Goal: Check status: Check status

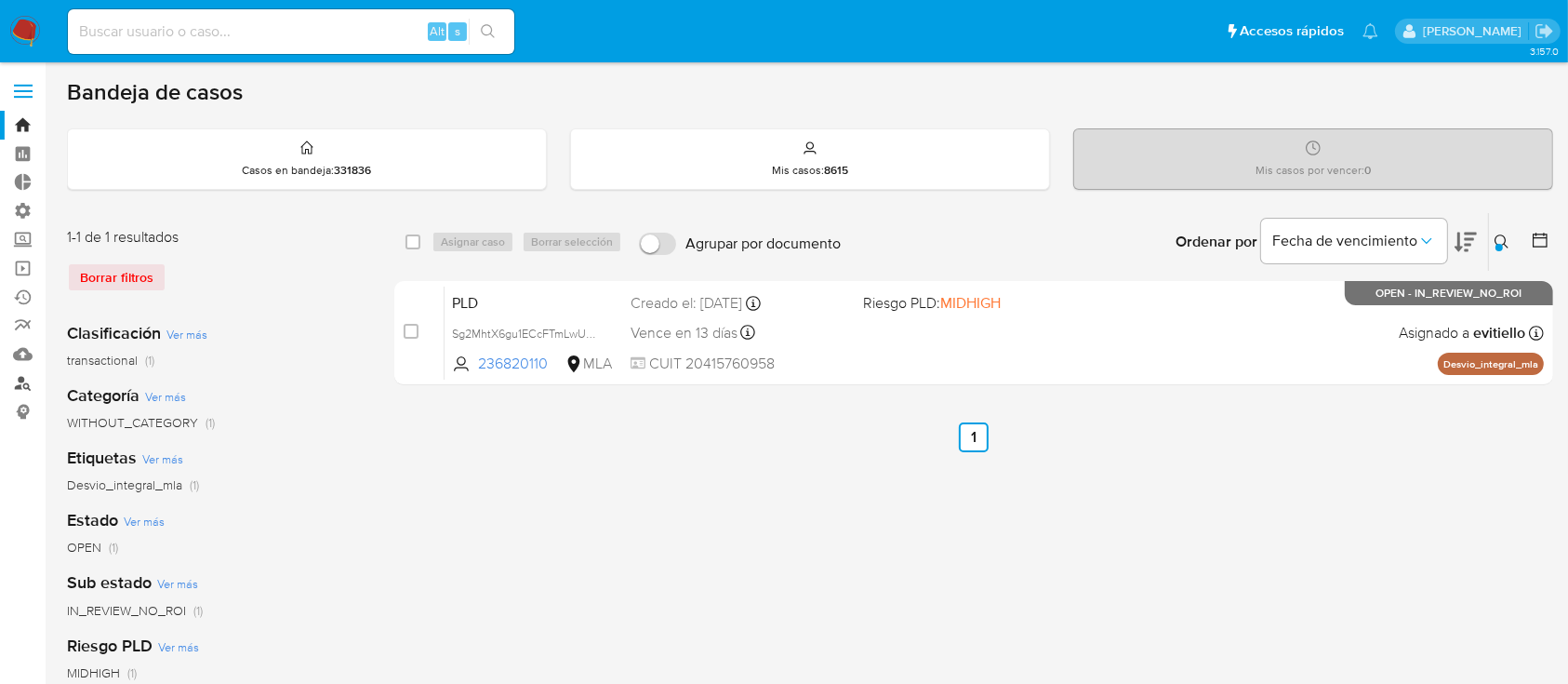
click at [24, 378] on link "Buscador de personas" at bounding box center [110, 382] width 221 height 29
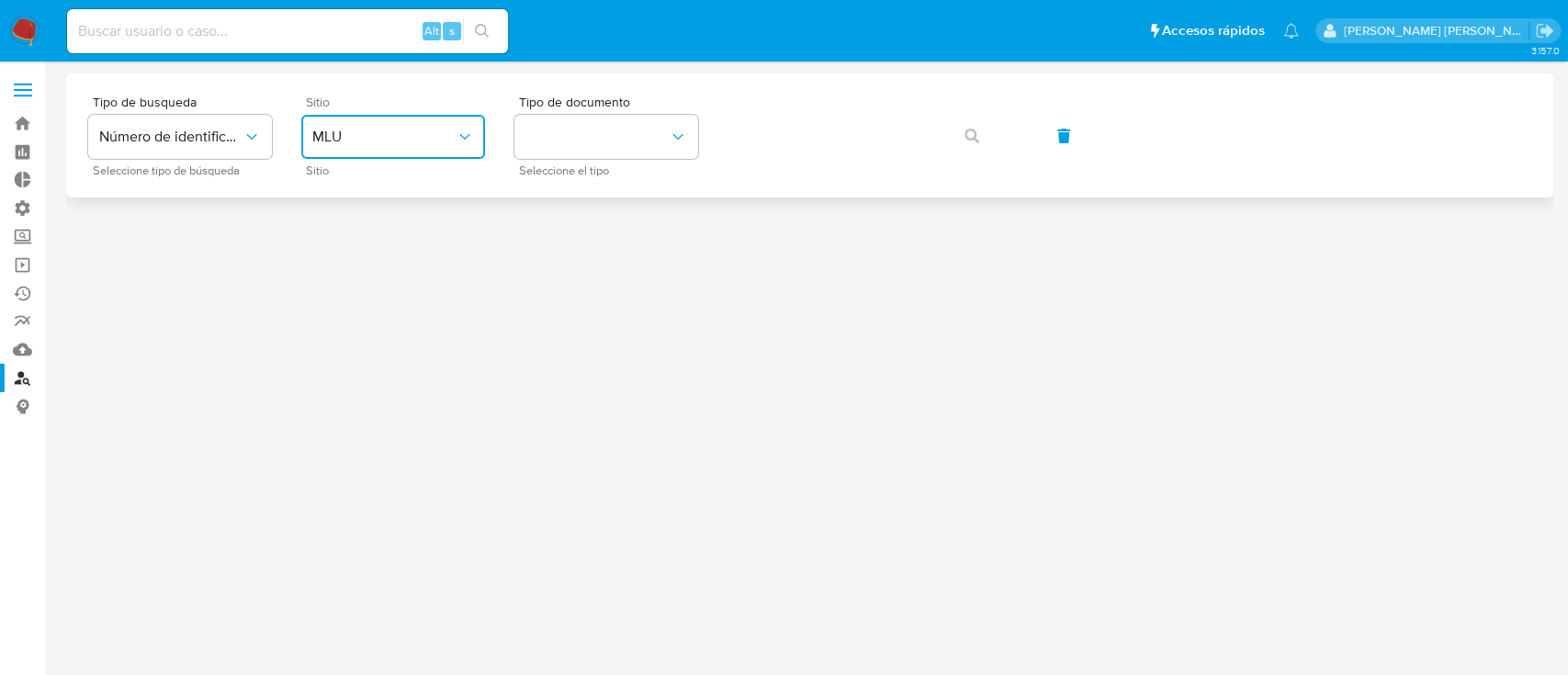
click at [359, 146] on button "MLU" at bounding box center [393, 136] width 184 height 44
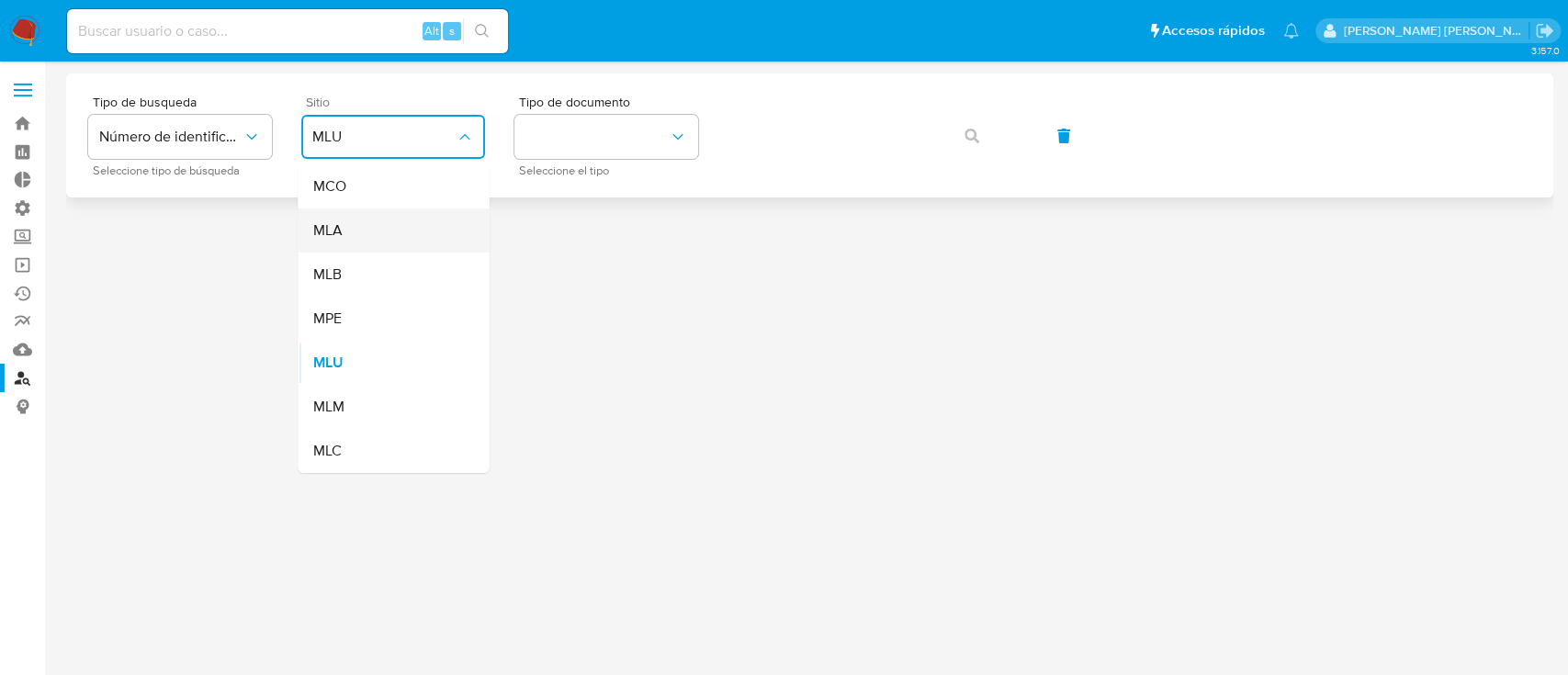
click at [372, 221] on div "MLA" at bounding box center [387, 231] width 150 height 44
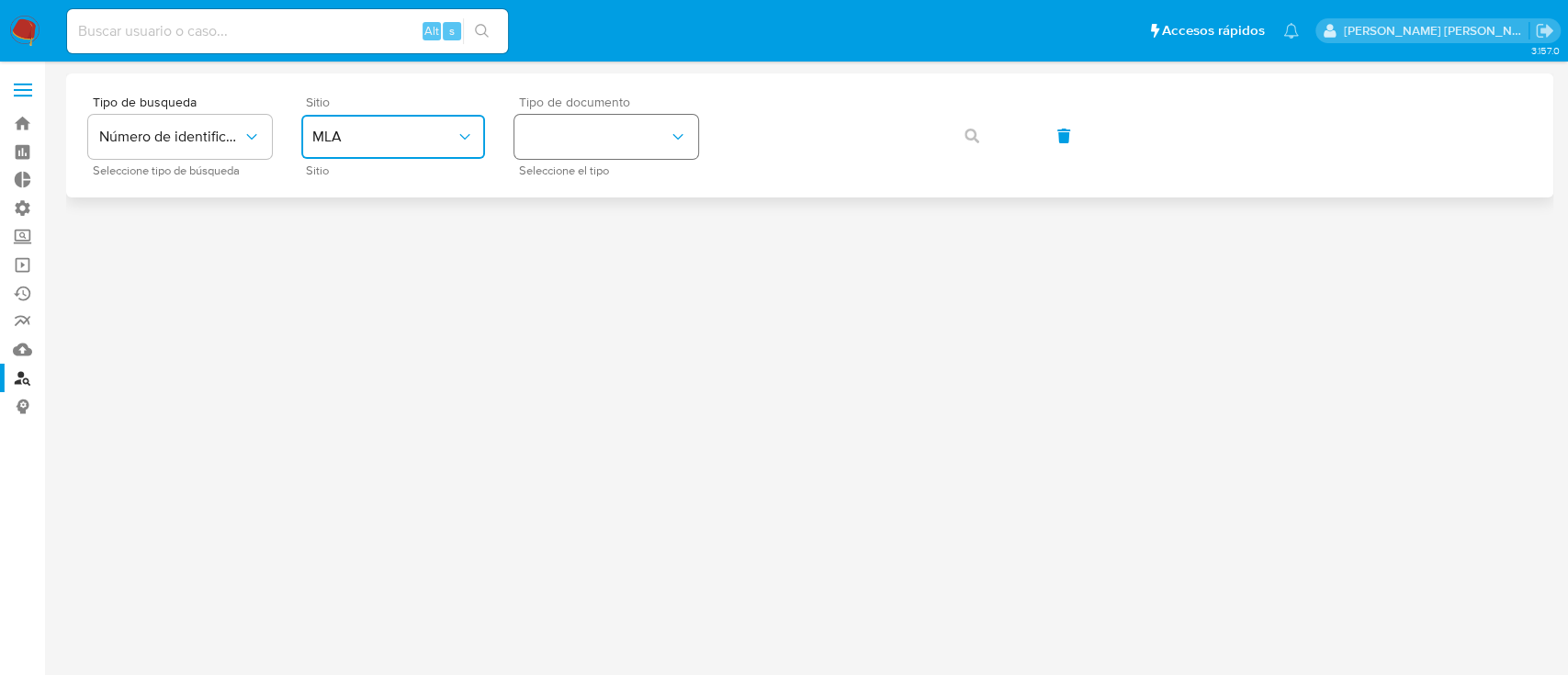
click at [632, 137] on button "identificationType" at bounding box center [606, 136] width 184 height 44
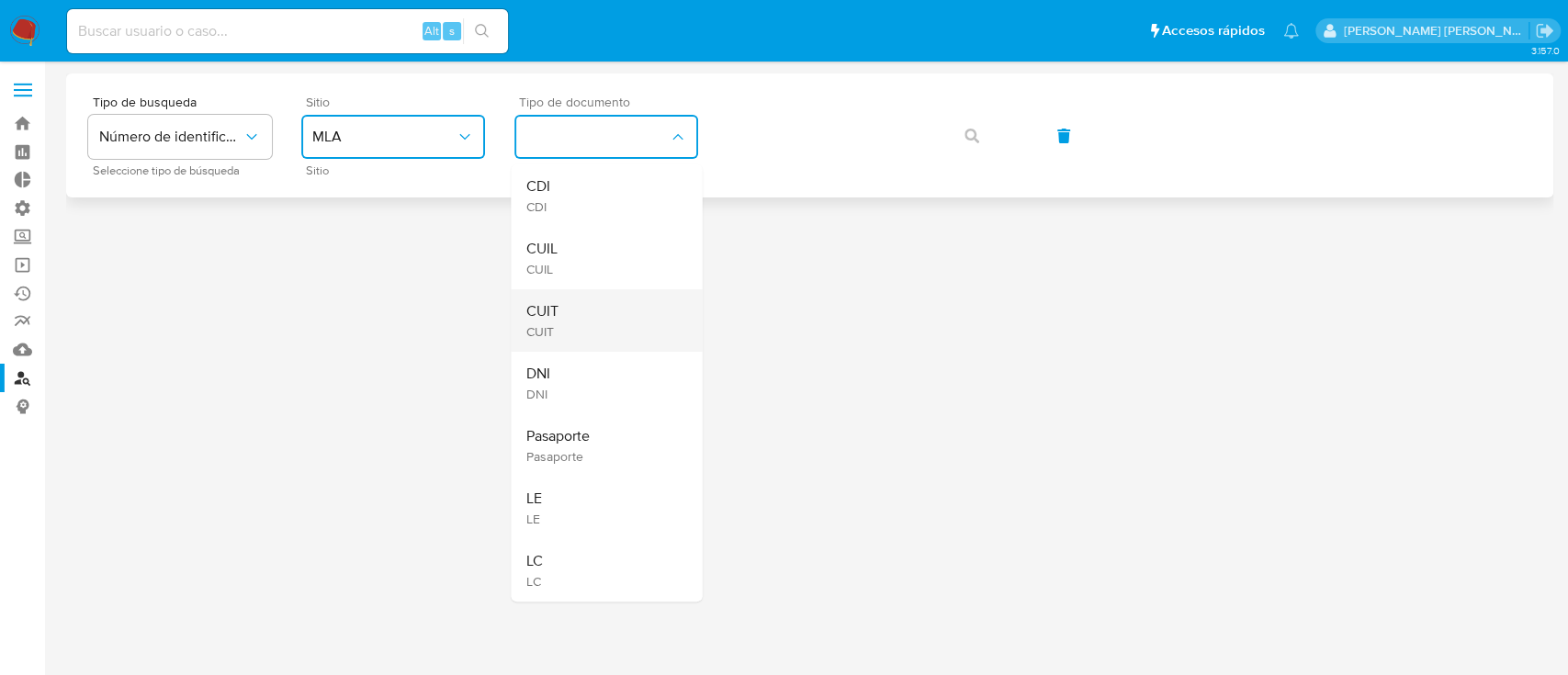
click at [599, 326] on div "CUIT CUIT" at bounding box center [600, 321] width 150 height 63
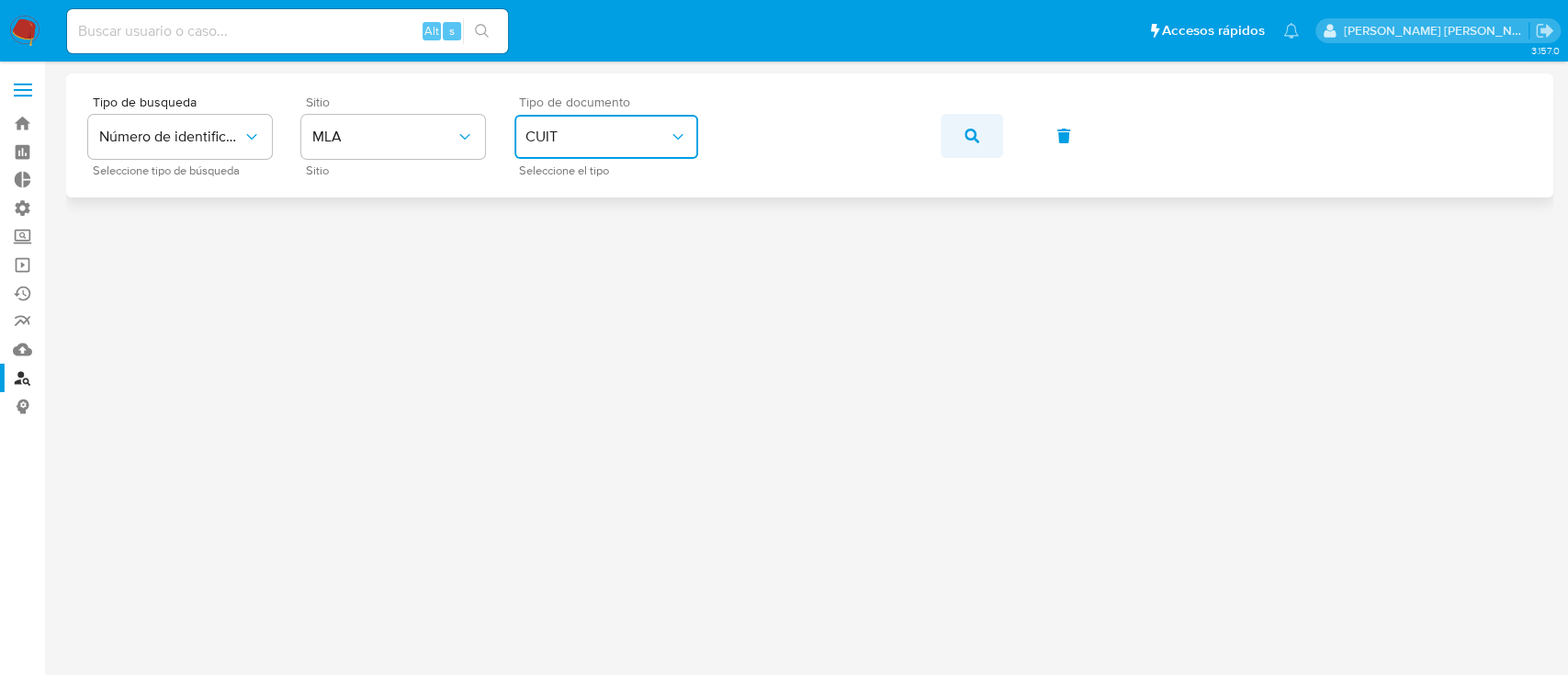
click at [941, 137] on button "button" at bounding box center [972, 136] width 63 height 44
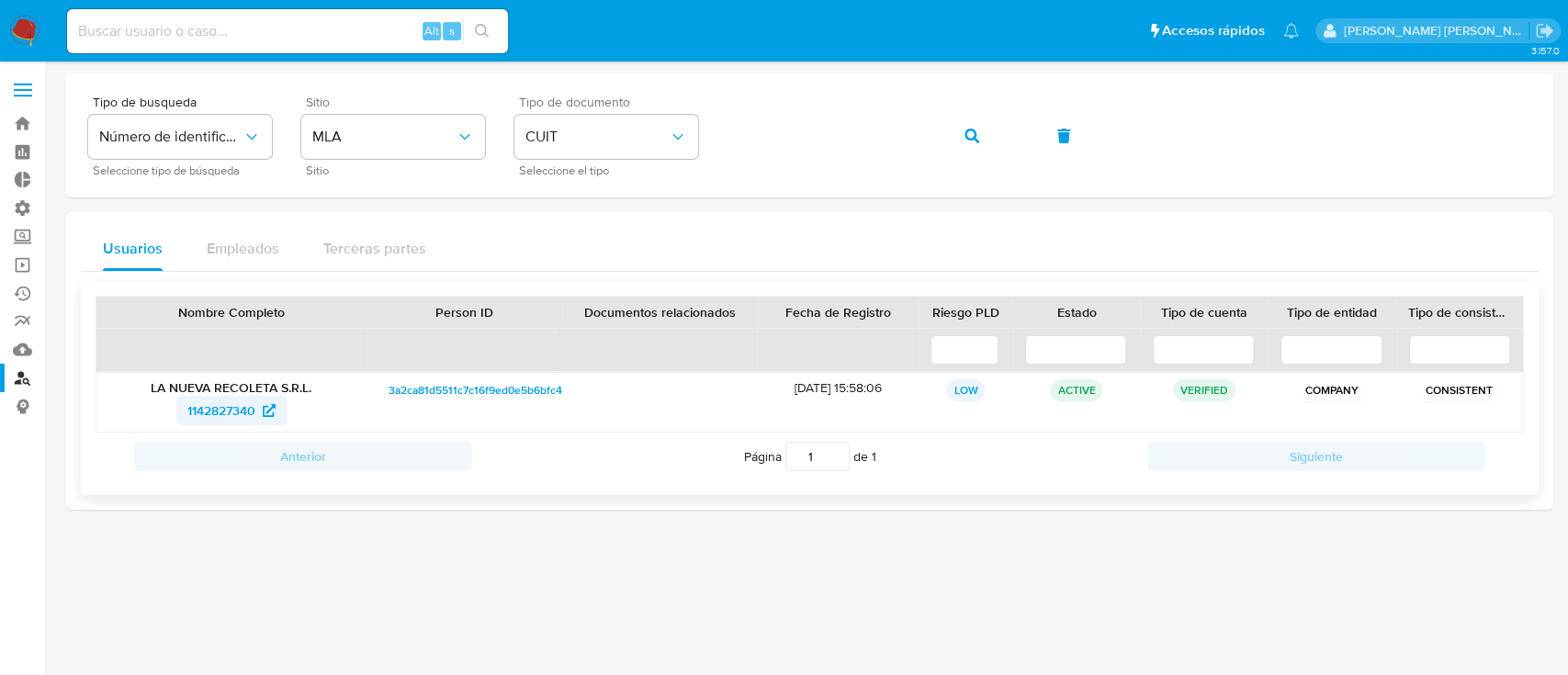
click at [208, 416] on span "1142827340" at bounding box center [221, 410] width 68 height 30
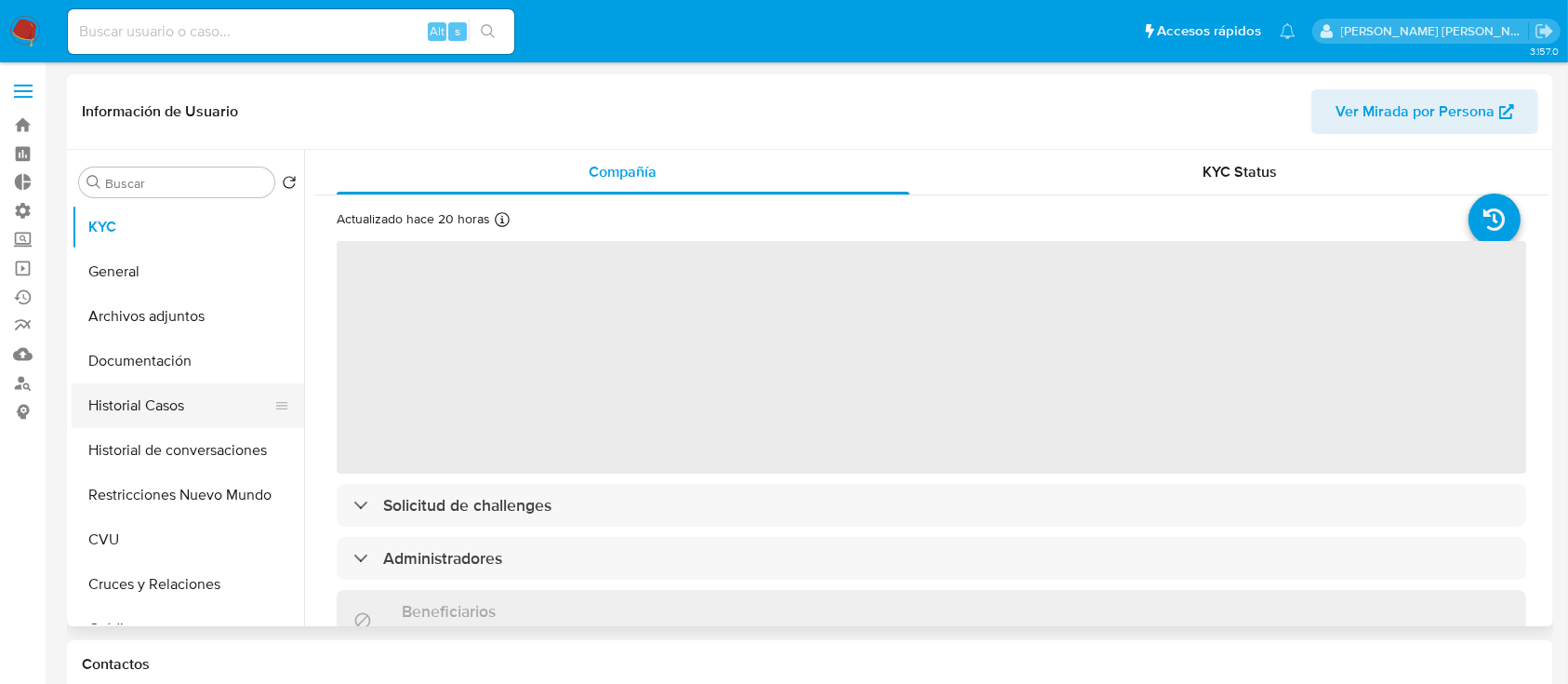
click at [242, 415] on button "Historial Casos" at bounding box center [180, 406] width 218 height 45
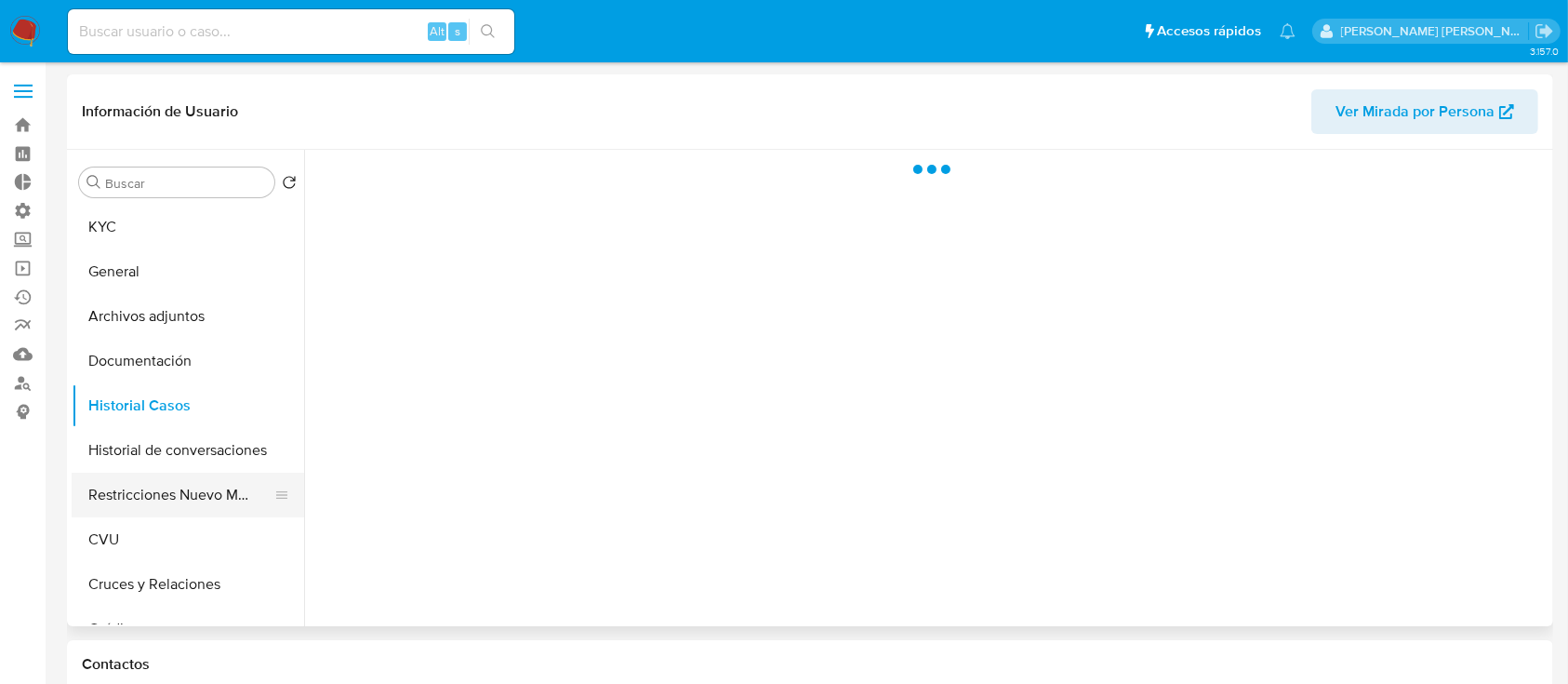
select select "10"
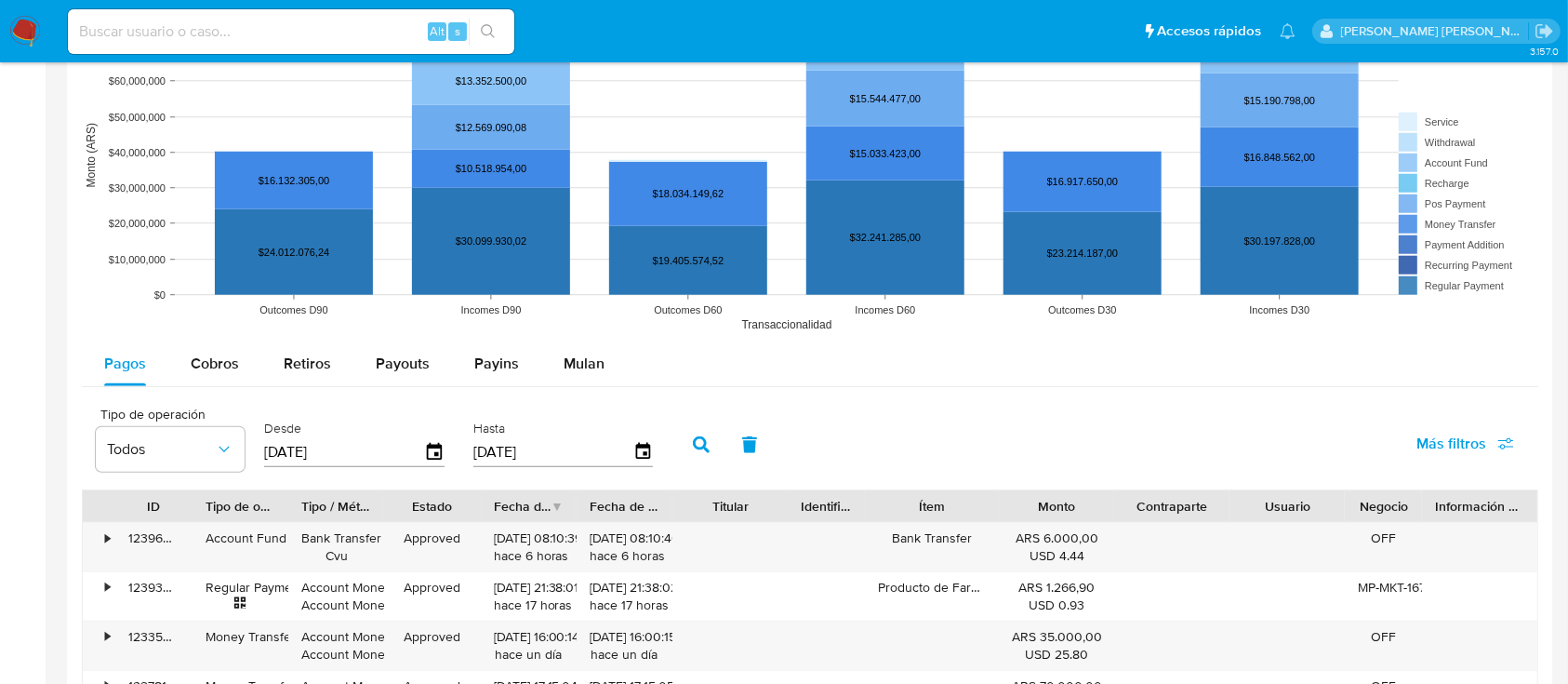
scroll to position [1489, 0]
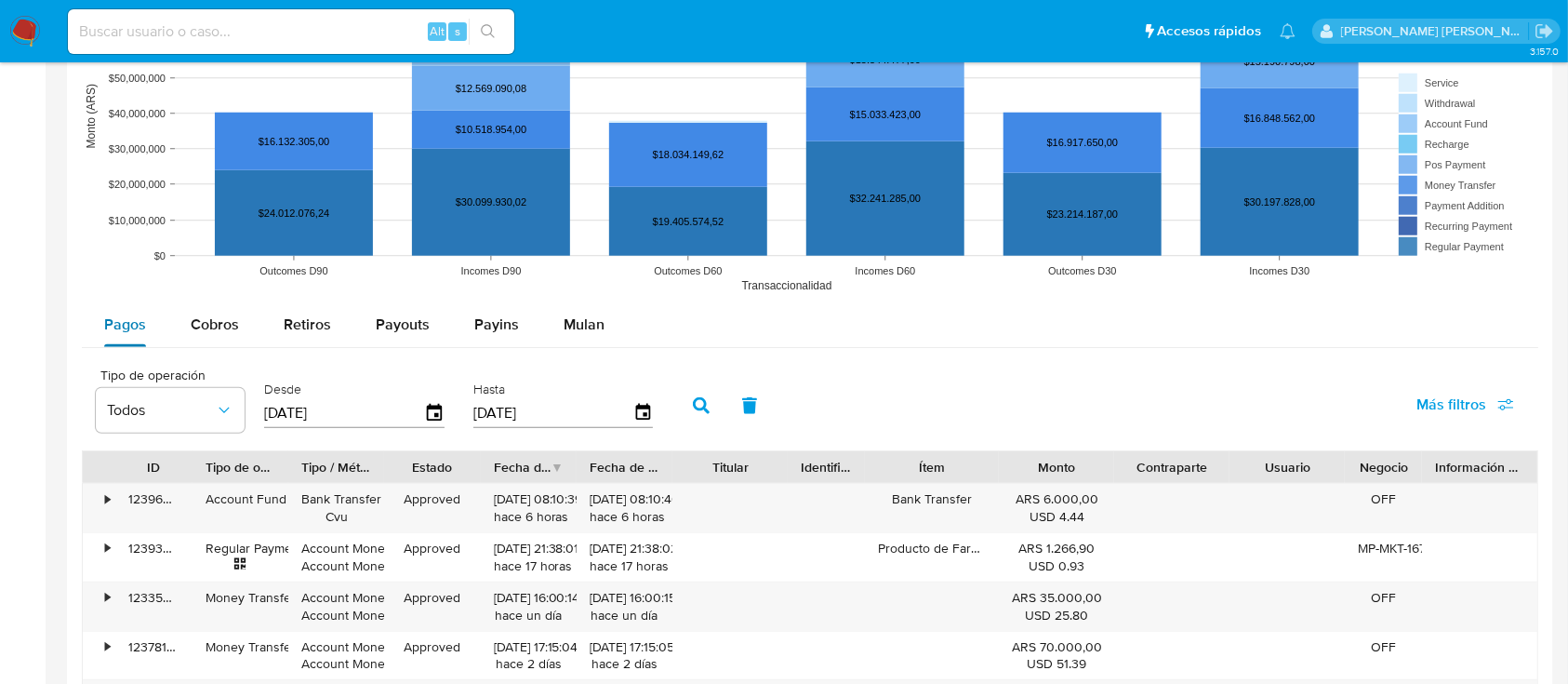
drag, startPoint x: 175, startPoint y: 320, endPoint x: 157, endPoint y: 330, distance: 20.6
click at [175, 320] on button "Cobros" at bounding box center [215, 325] width 93 height 45
select select "10"
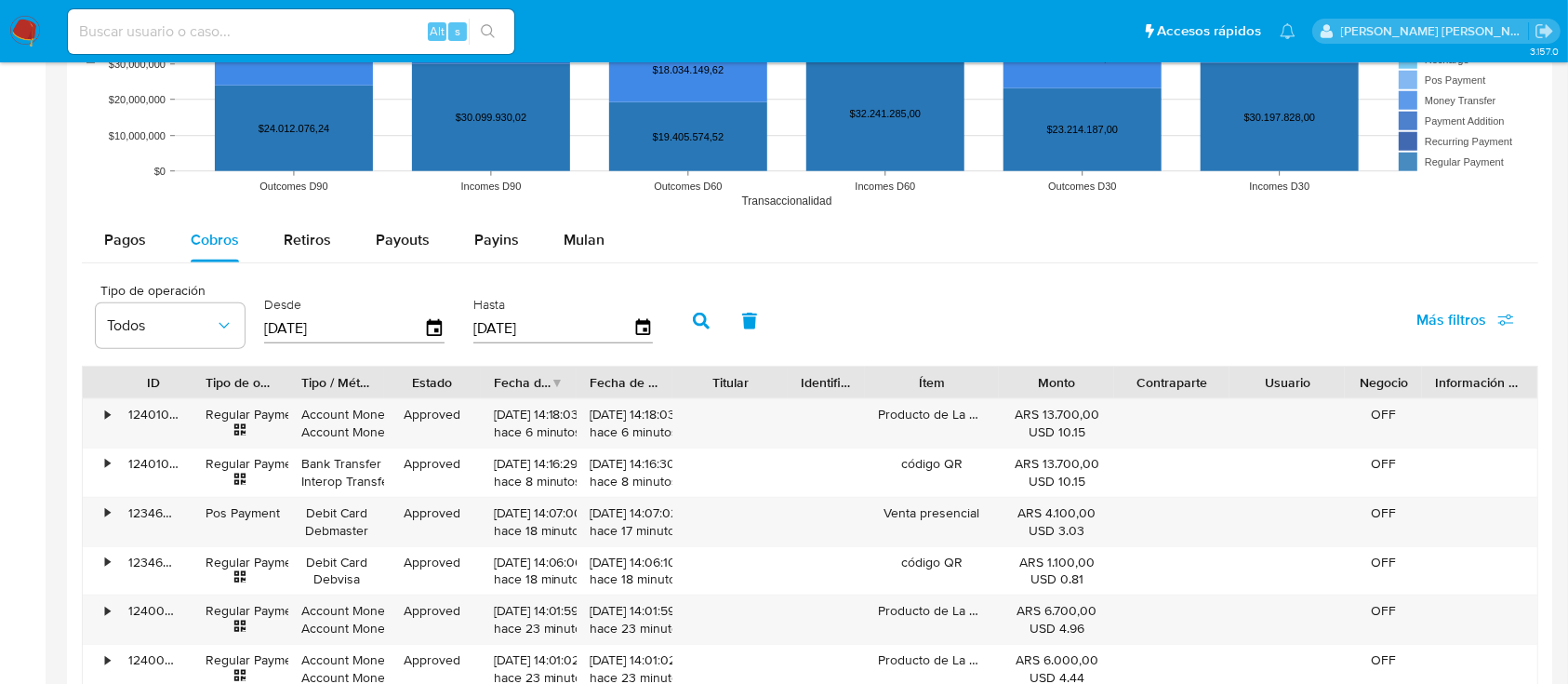
scroll to position [1613, 0]
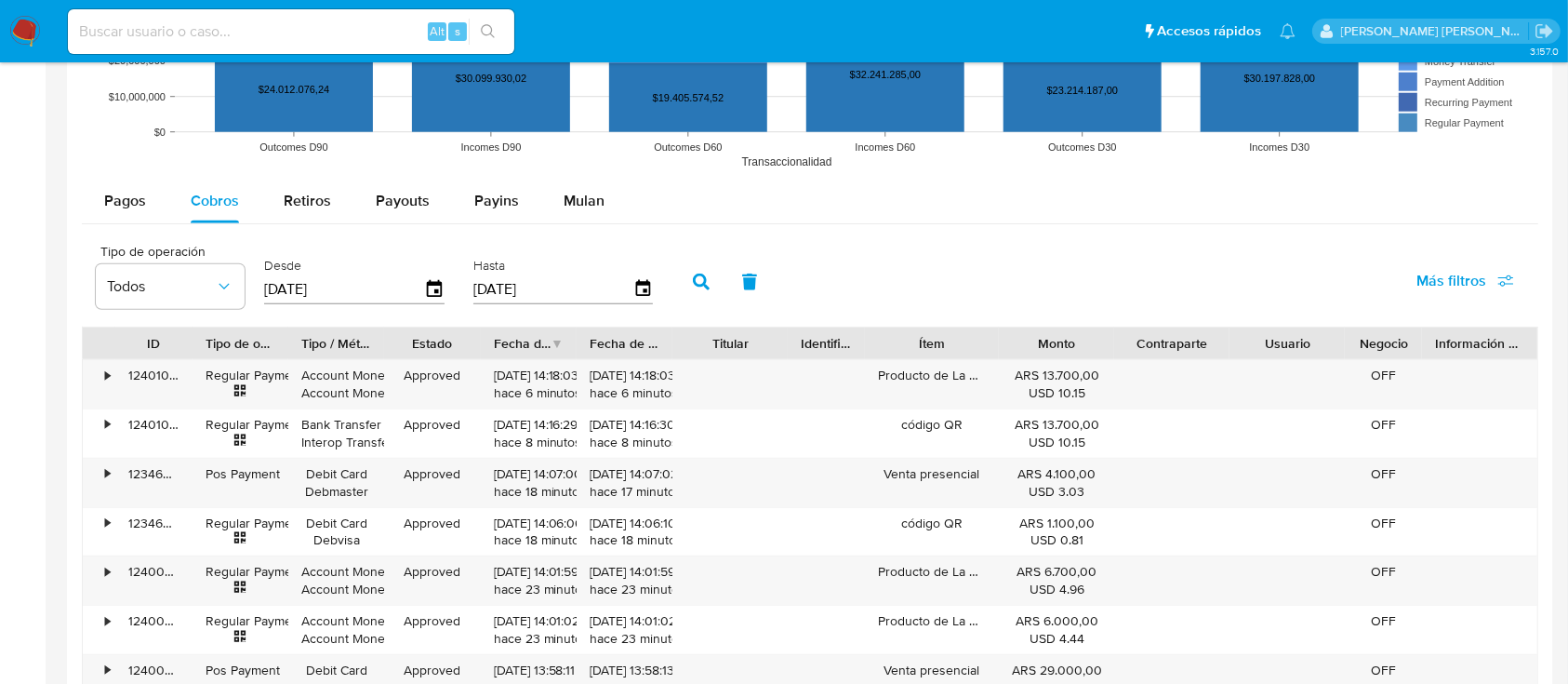
click at [301, 295] on input "31/05/2025" at bounding box center [344, 290] width 160 height 30
click at [432, 289] on icon "button" at bounding box center [434, 289] width 33 height 33
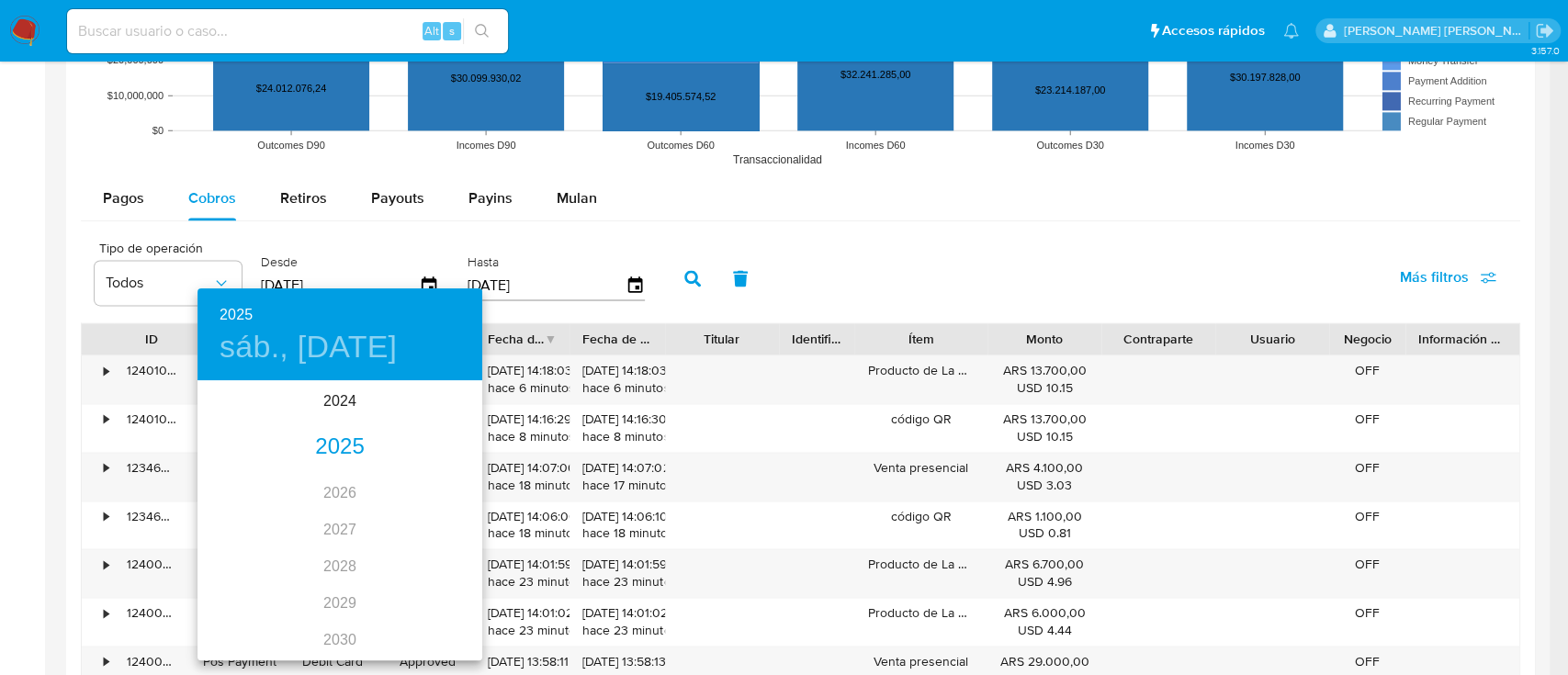
click at [339, 441] on div "2025" at bounding box center [339, 447] width 285 height 37
click at [338, 490] on div "may." at bounding box center [339, 486] width 95 height 69
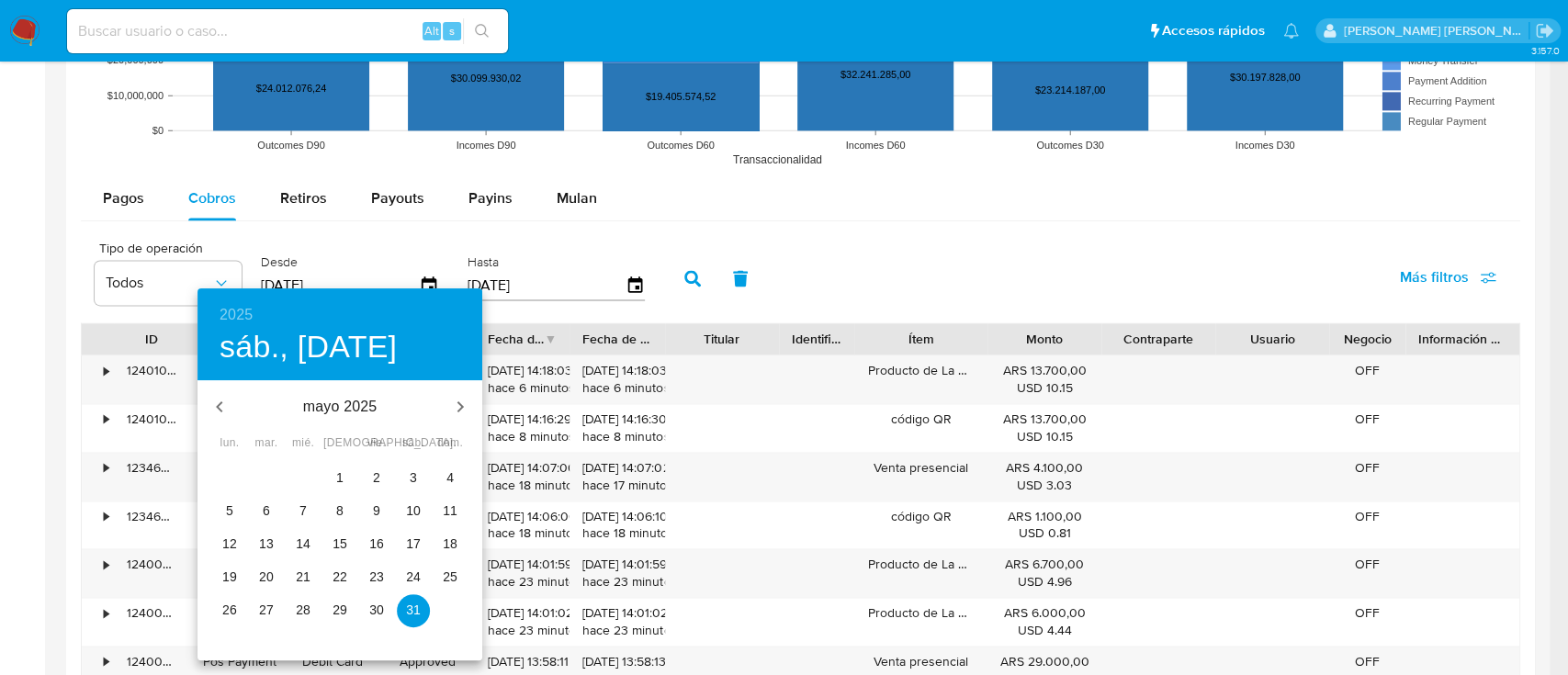
click at [447, 548] on p "18" at bounding box center [450, 544] width 15 height 18
type input "18/05/2025"
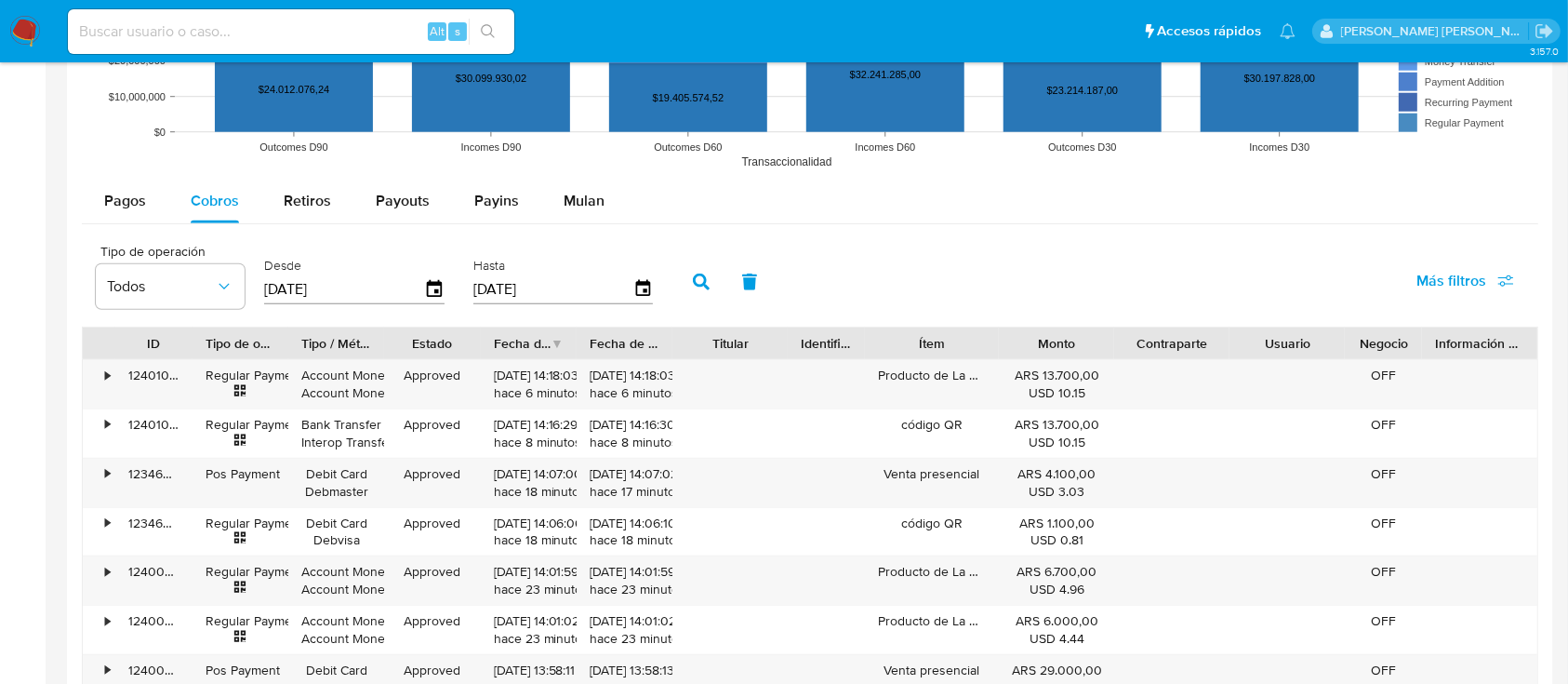
click at [520, 300] on input "28/08/2025" at bounding box center [553, 290] width 160 height 30
click at [635, 283] on icon "button" at bounding box center [643, 289] width 15 height 17
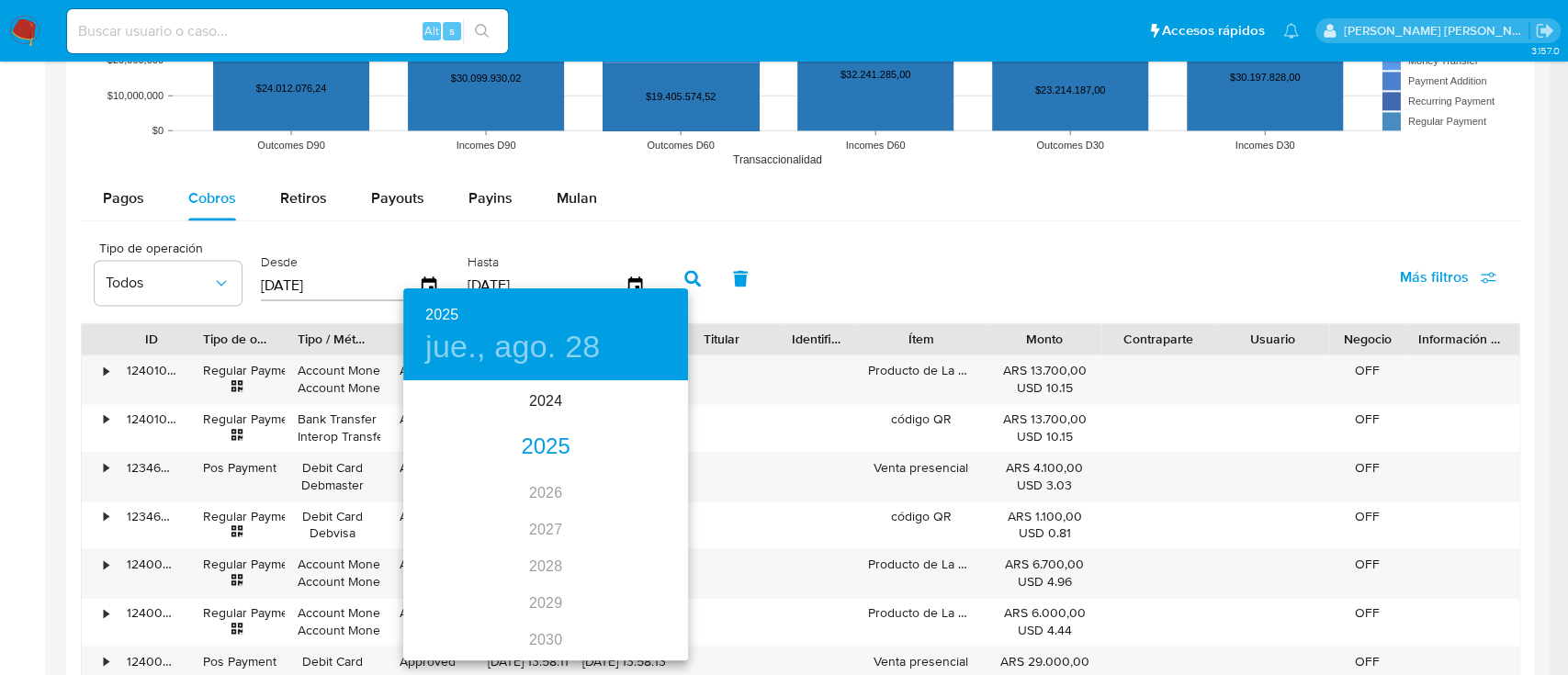
click at [529, 446] on div "2025" at bounding box center [545, 447] width 285 height 37
click at [529, 484] on div "may." at bounding box center [545, 486] width 95 height 69
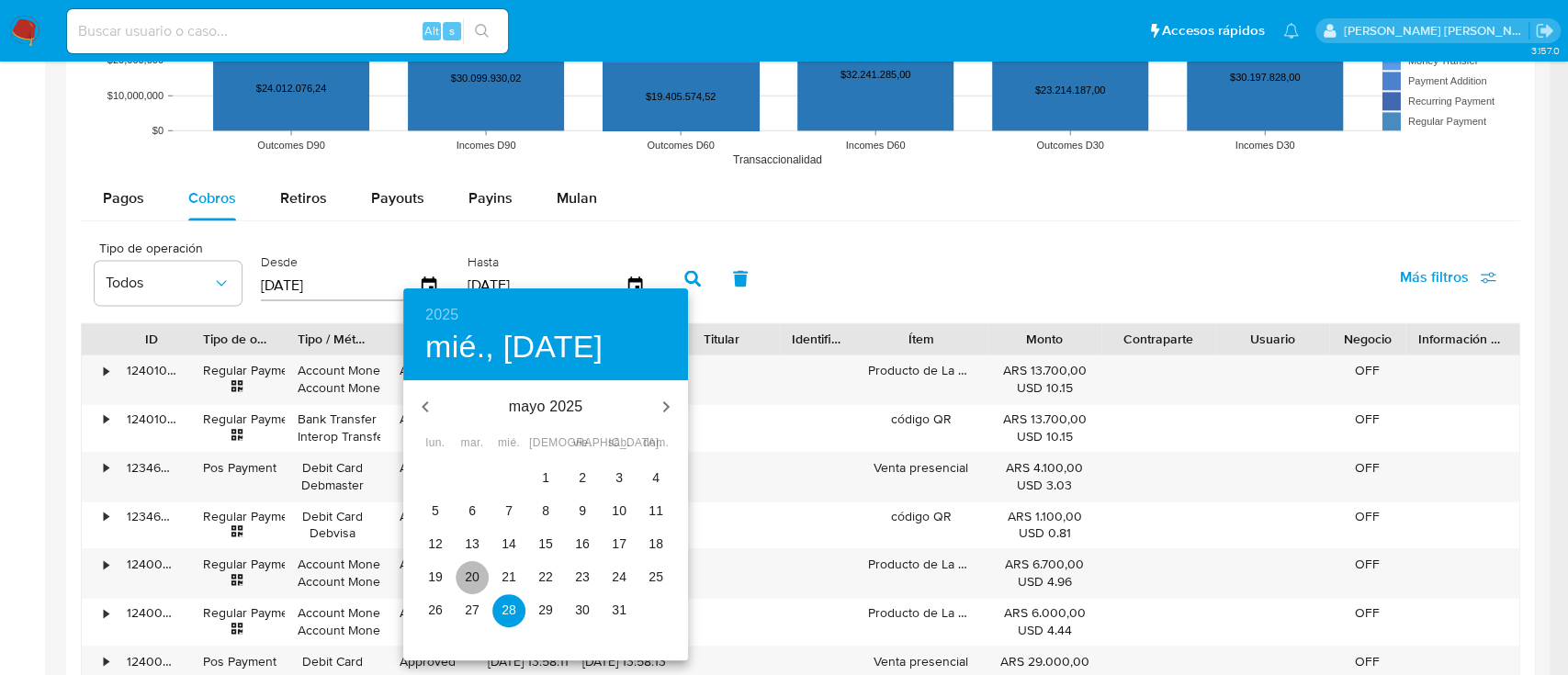
click at [472, 575] on p "20" at bounding box center [472, 576] width 15 height 18
type input "20/05/2025"
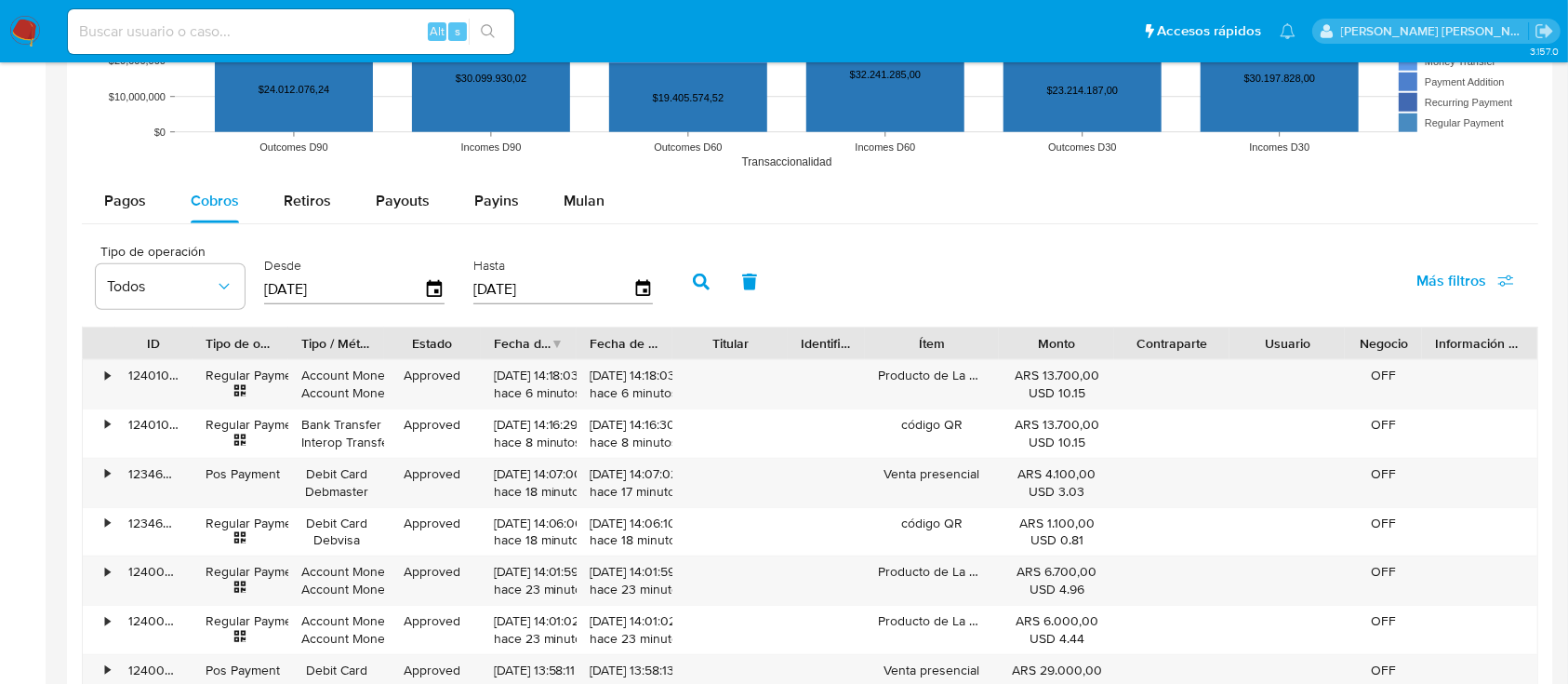
click at [690, 291] on button "button" at bounding box center [701, 282] width 49 height 45
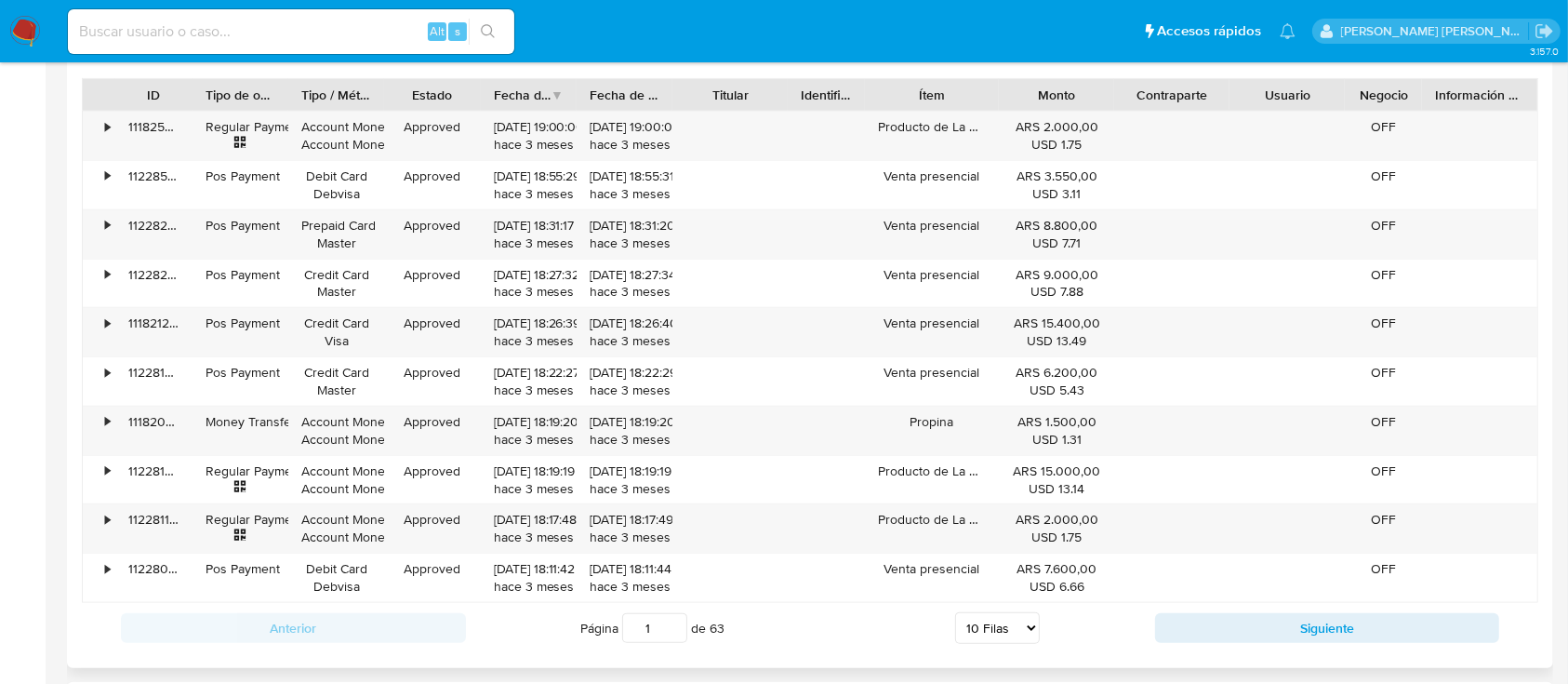
click at [1010, 629] on select "5 Filas 10 Filas 20 Filas 25 Filas 50 Filas 100 Filas" at bounding box center [997, 628] width 85 height 32
select select "100"
click at [955, 612] on select "5 Filas 10 Filas 20 Filas 25 Filas 50 Filas 100 Filas" at bounding box center [997, 628] width 85 height 32
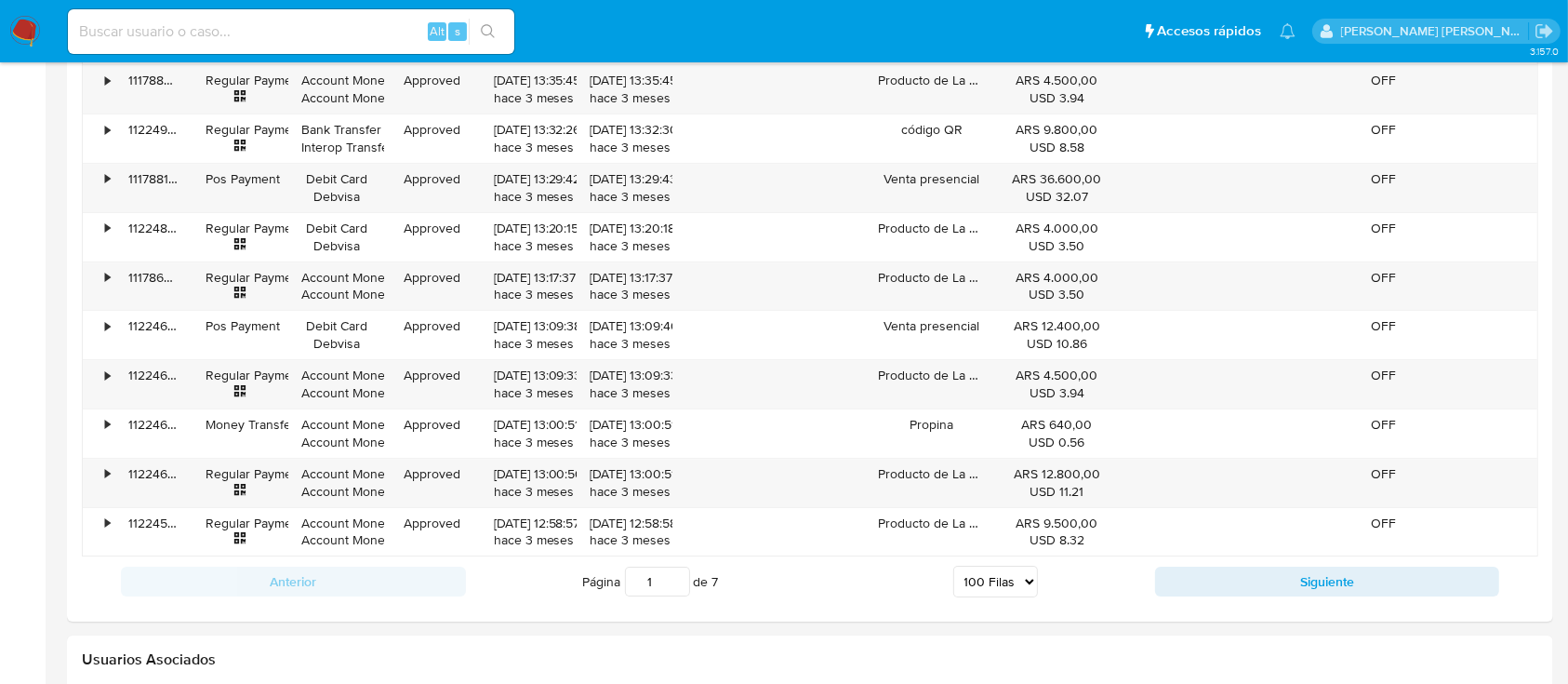
scroll to position [6583, 0]
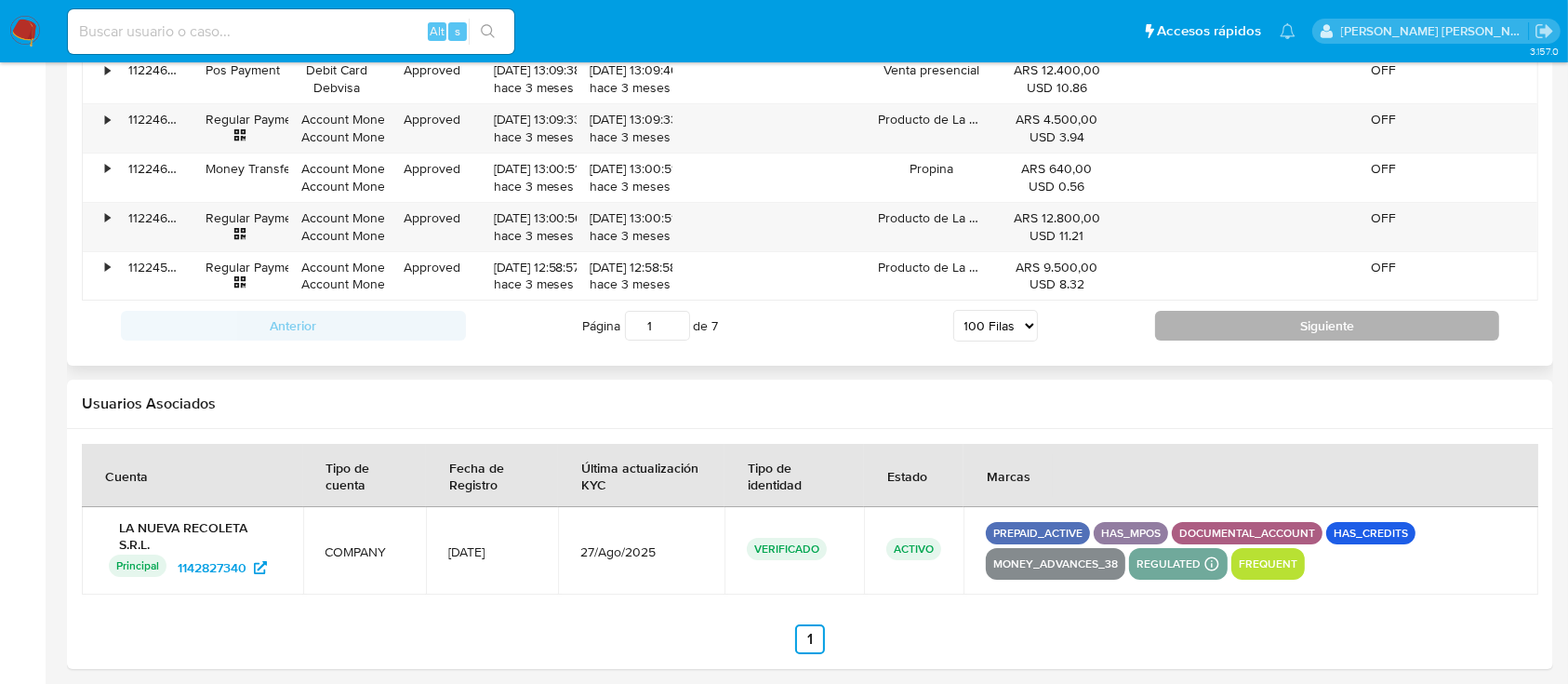
click at [1248, 311] on button "Siguiente" at bounding box center [1327, 326] width 345 height 30
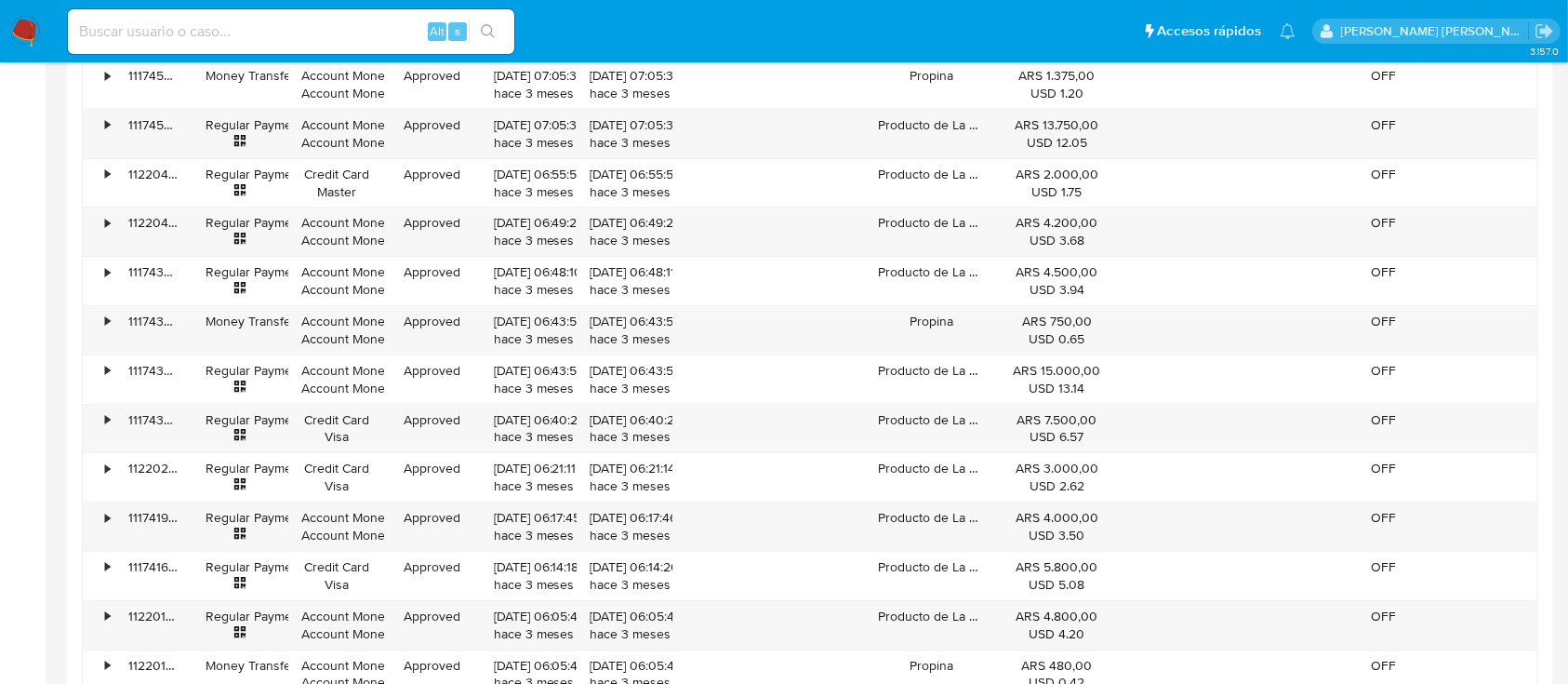
scroll to position [6562, 0]
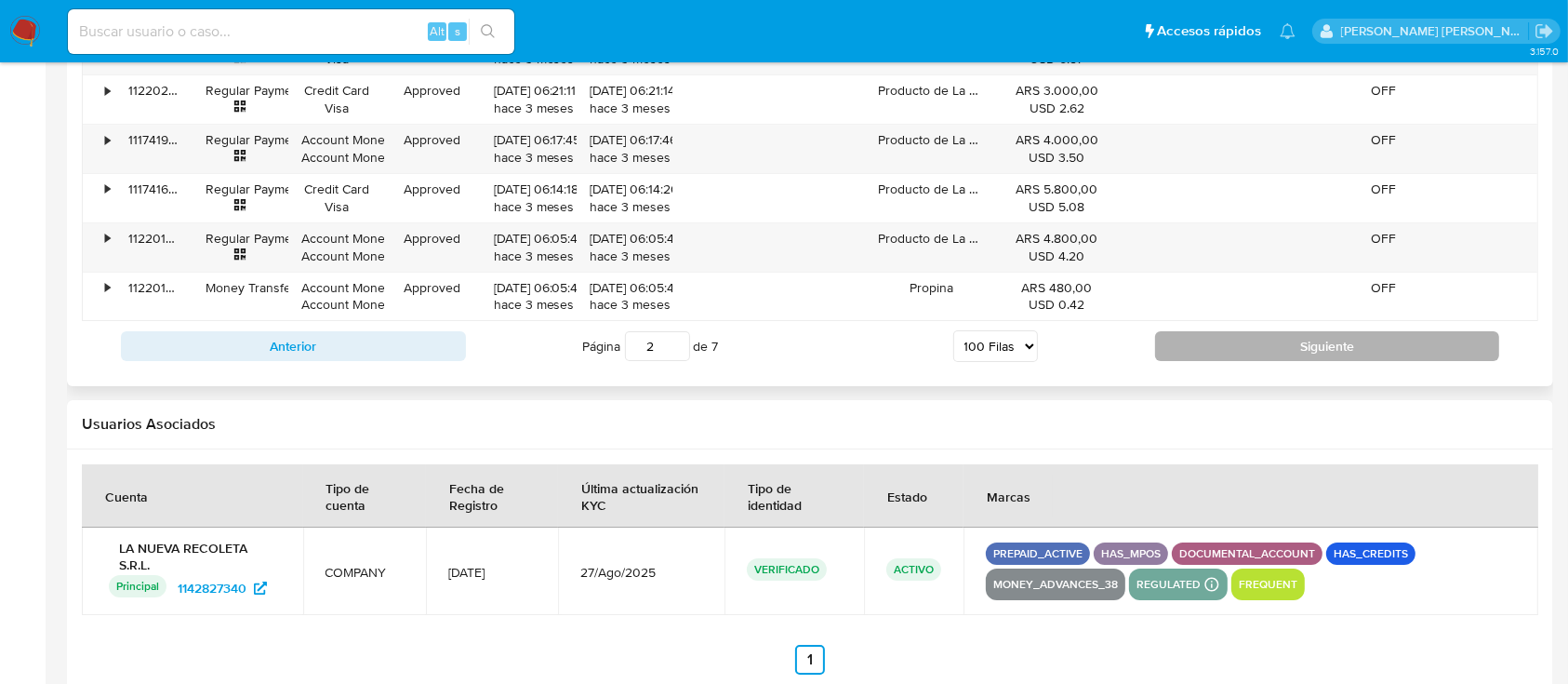
click at [1241, 338] on button "Siguiente" at bounding box center [1327, 346] width 345 height 30
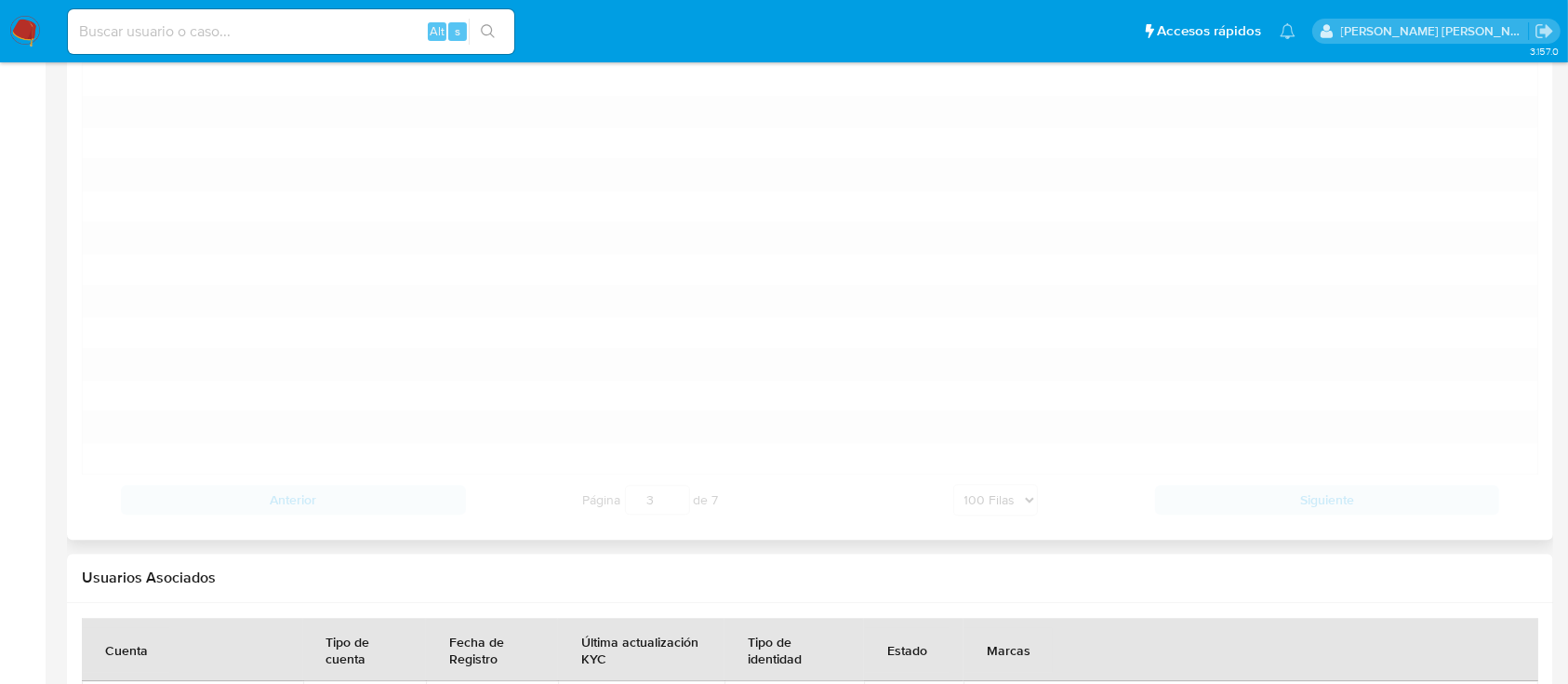
scroll to position [4453, 0]
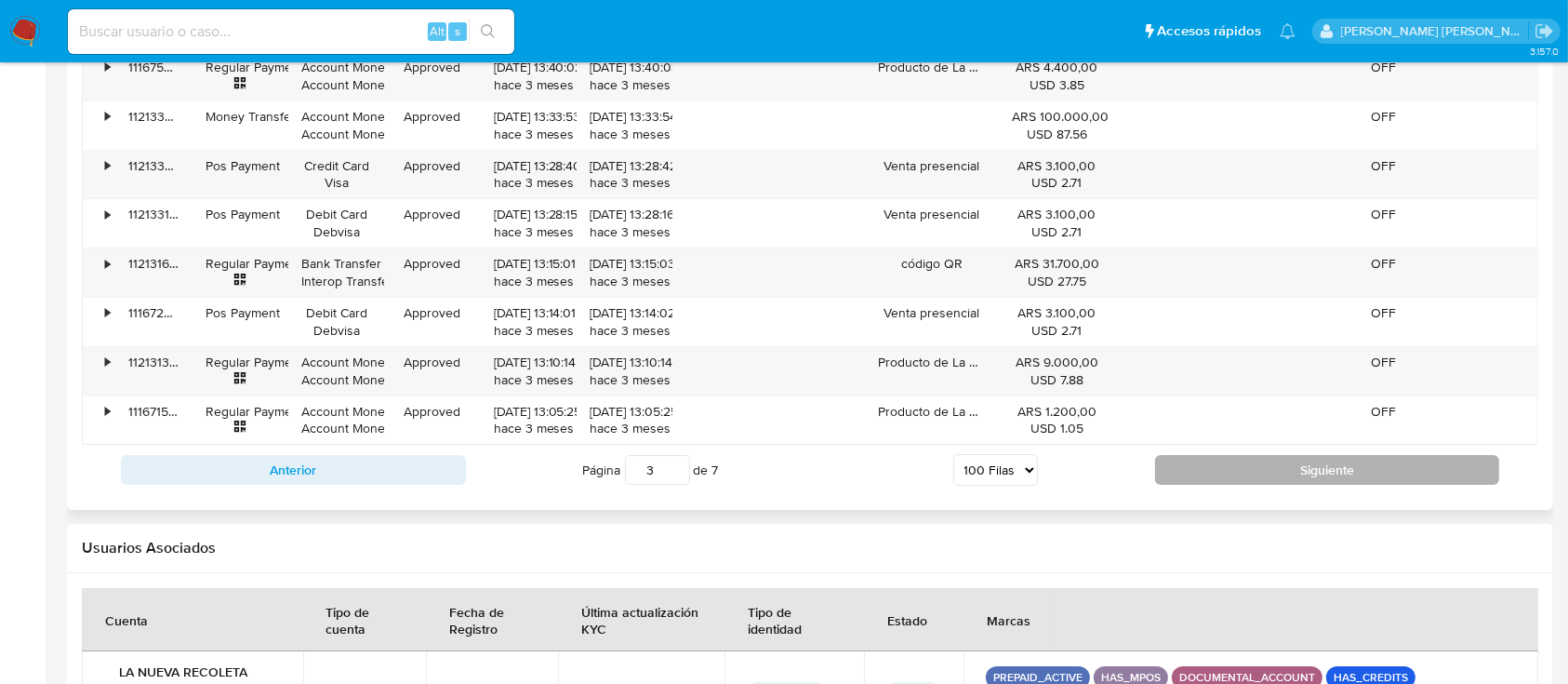
click at [1212, 469] on button "Siguiente" at bounding box center [1327, 470] width 345 height 30
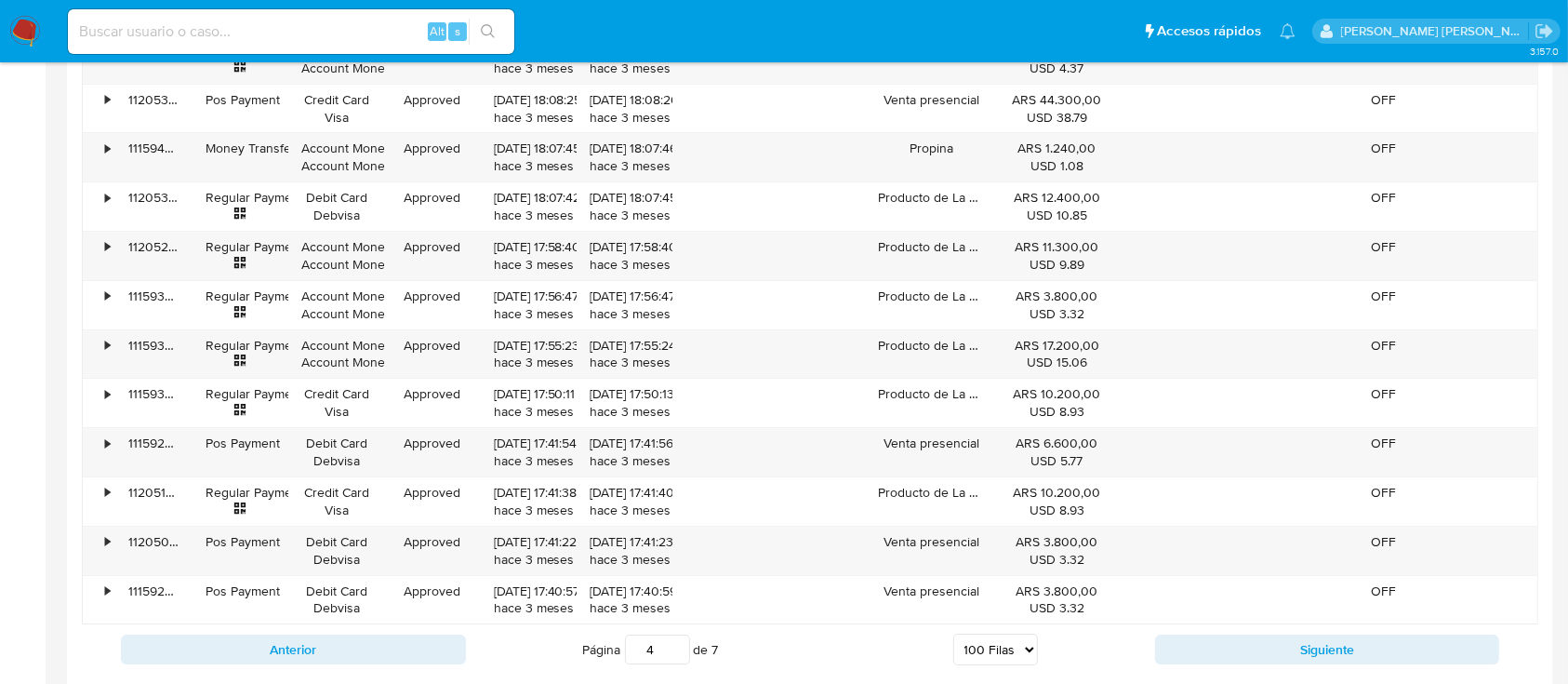
scroll to position [6439, 0]
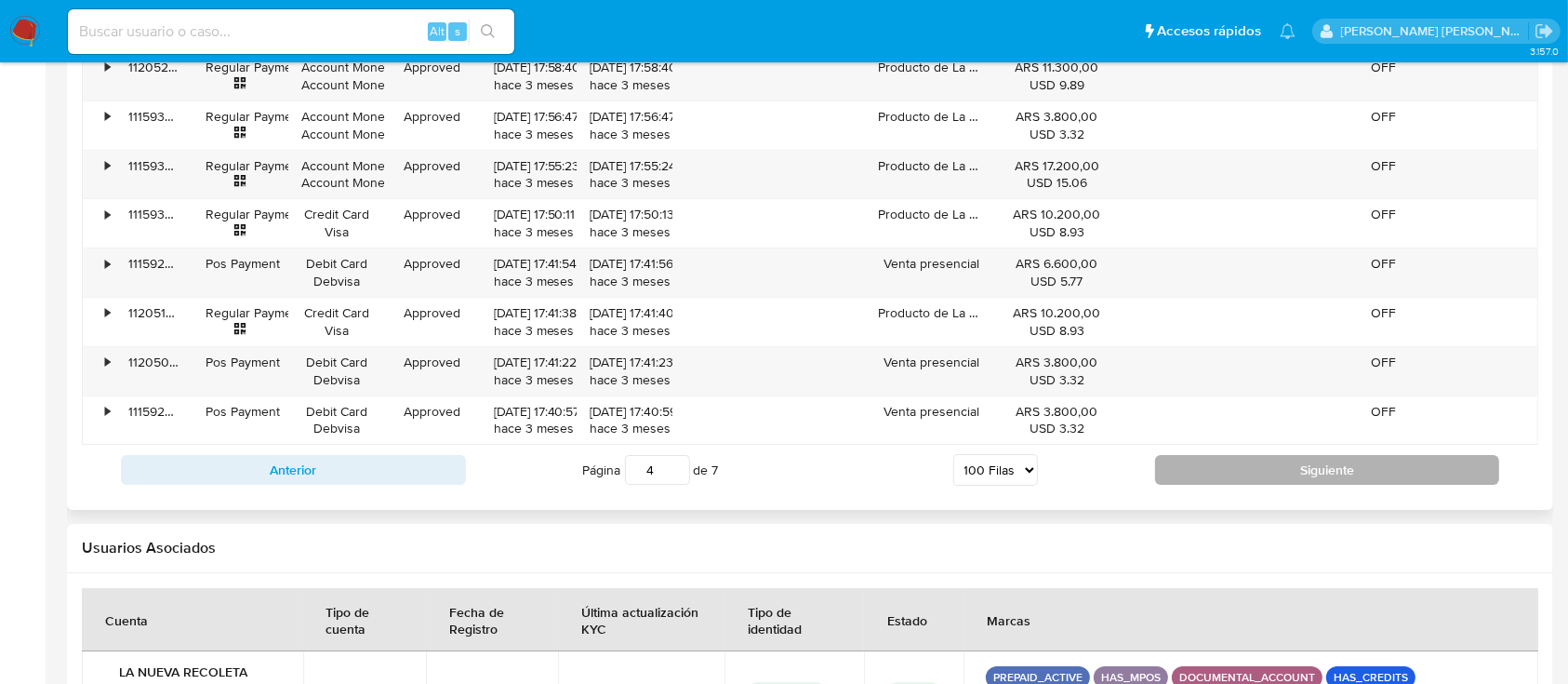
click at [1182, 455] on button "Siguiente" at bounding box center [1327, 470] width 345 height 30
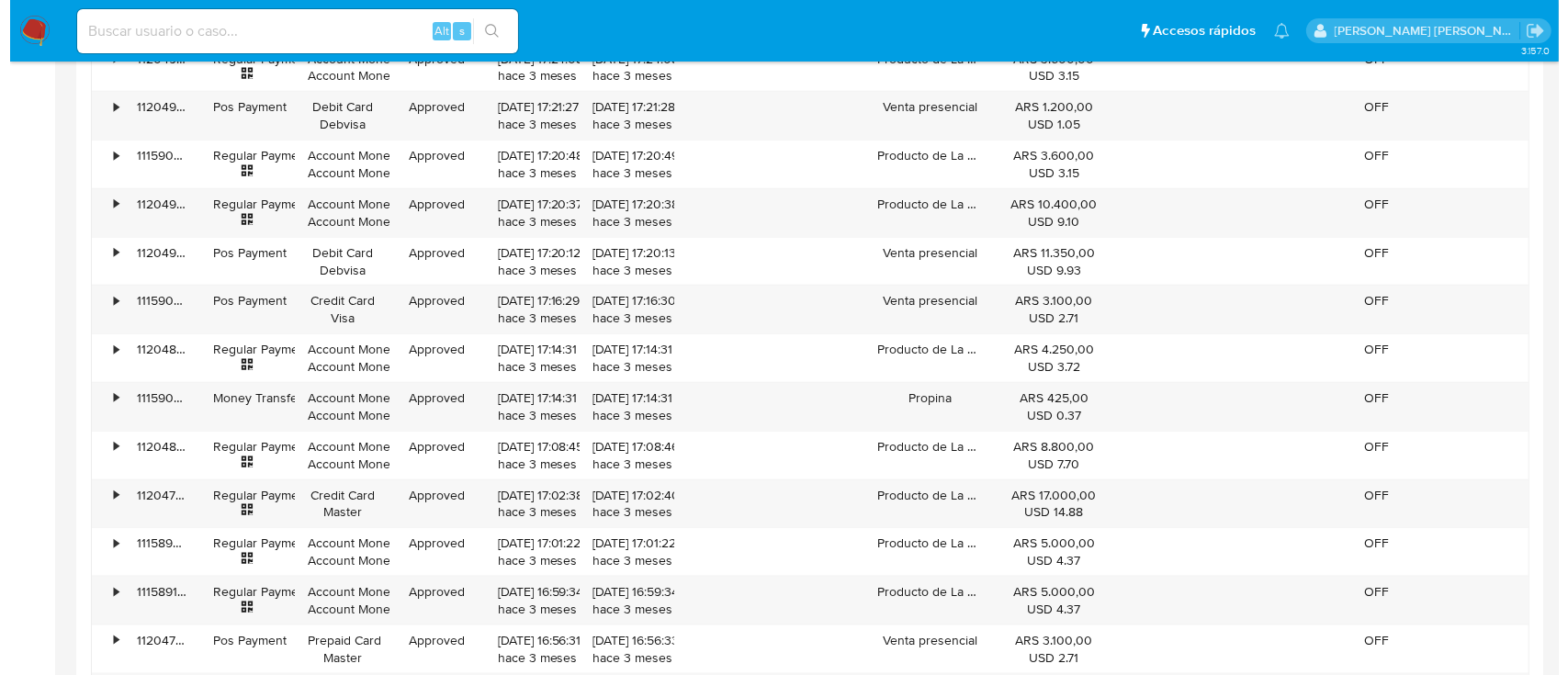
scroll to position [1600, 0]
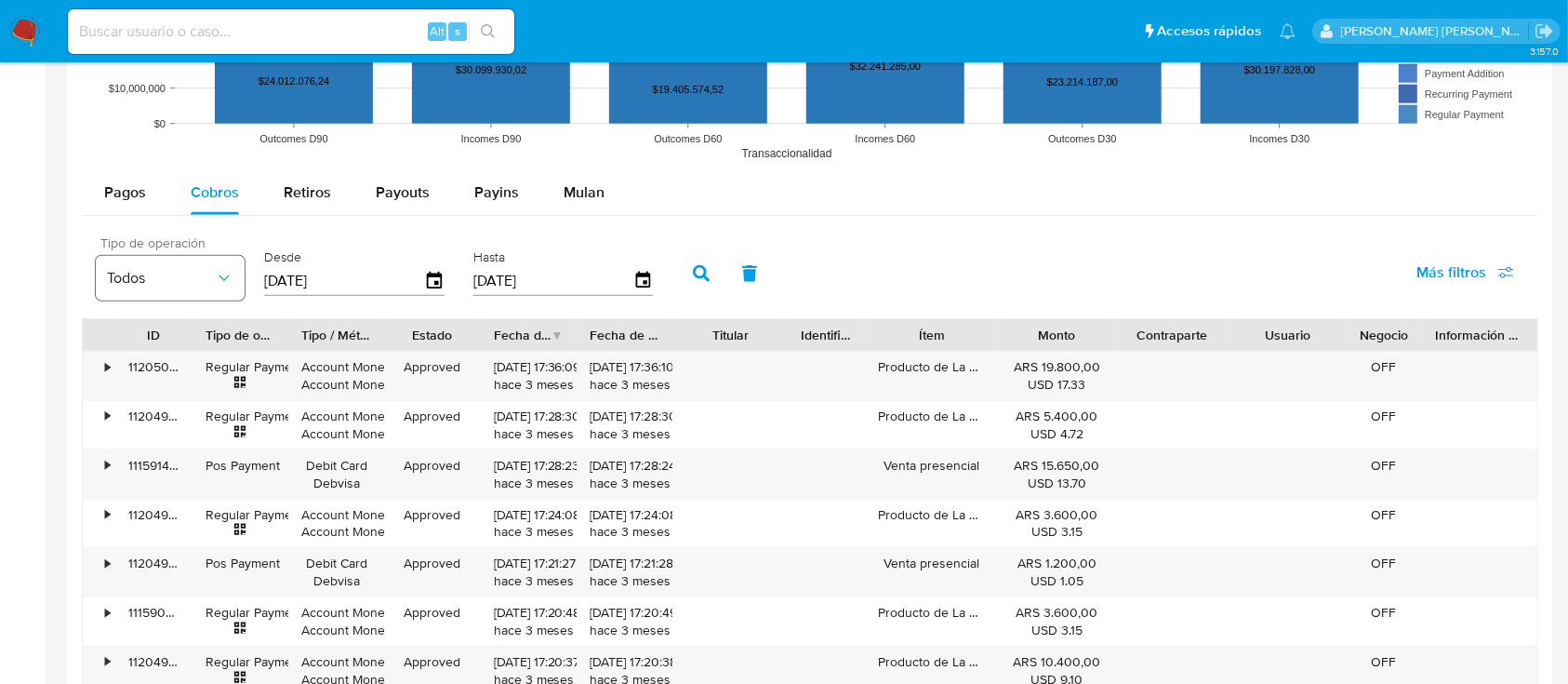
click at [177, 263] on button "Todos" at bounding box center [170, 278] width 148 height 45
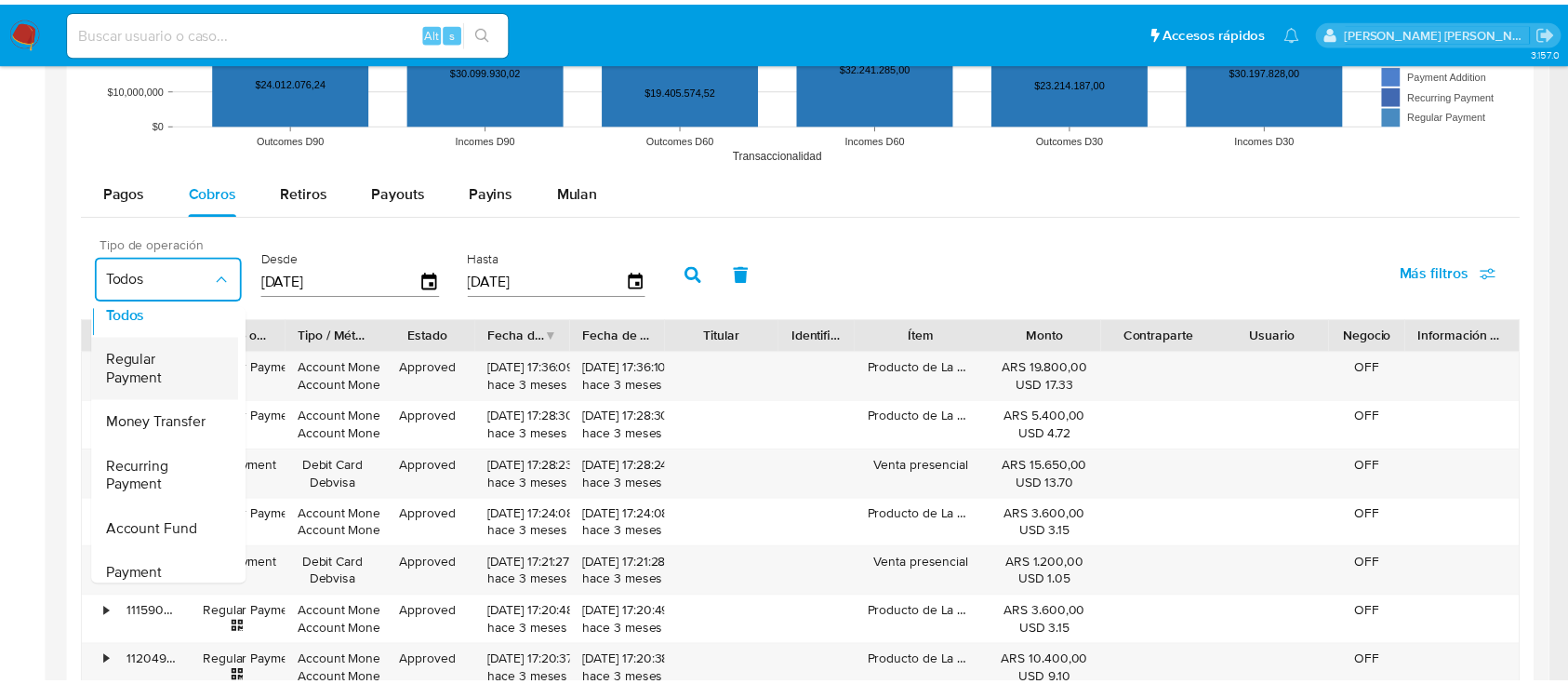
scroll to position [0, 0]
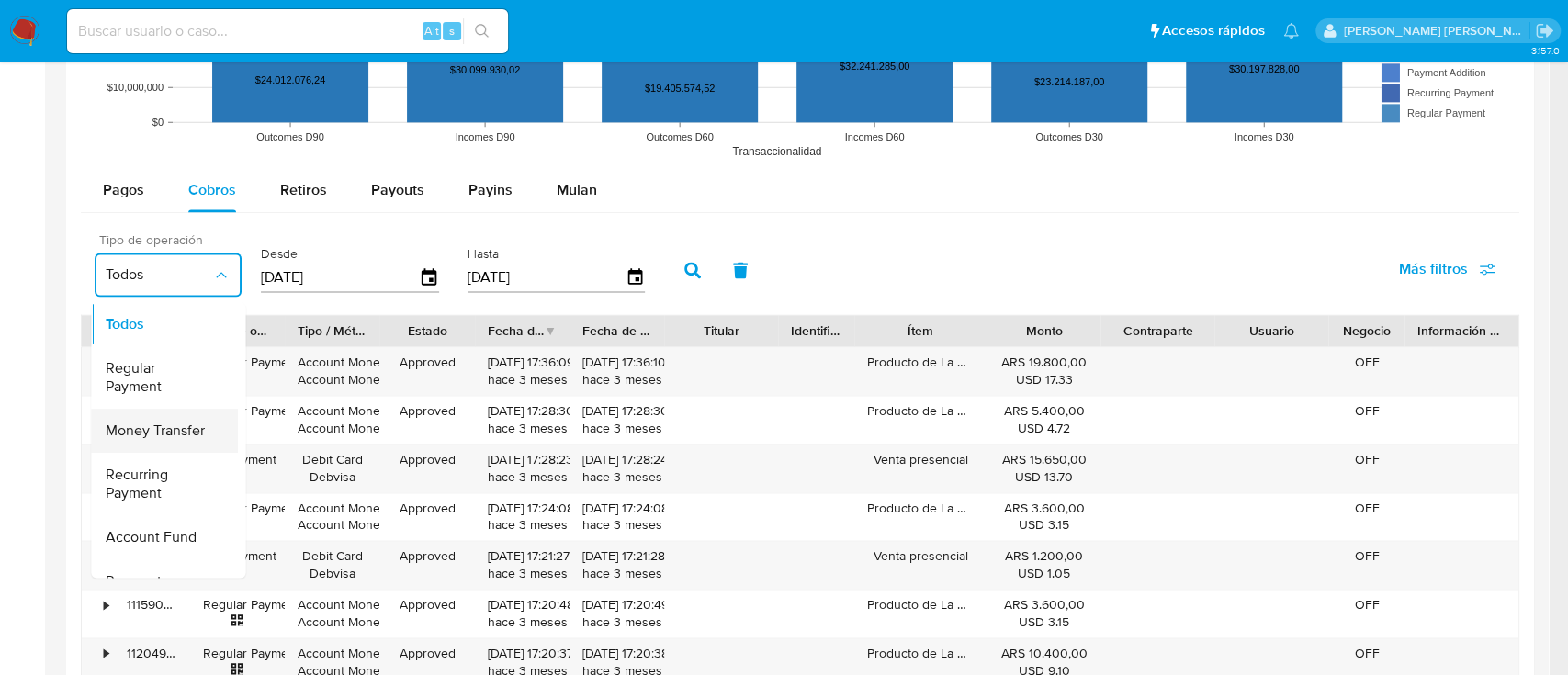
click at [161, 433] on span "Money Transfer" at bounding box center [156, 431] width 100 height 18
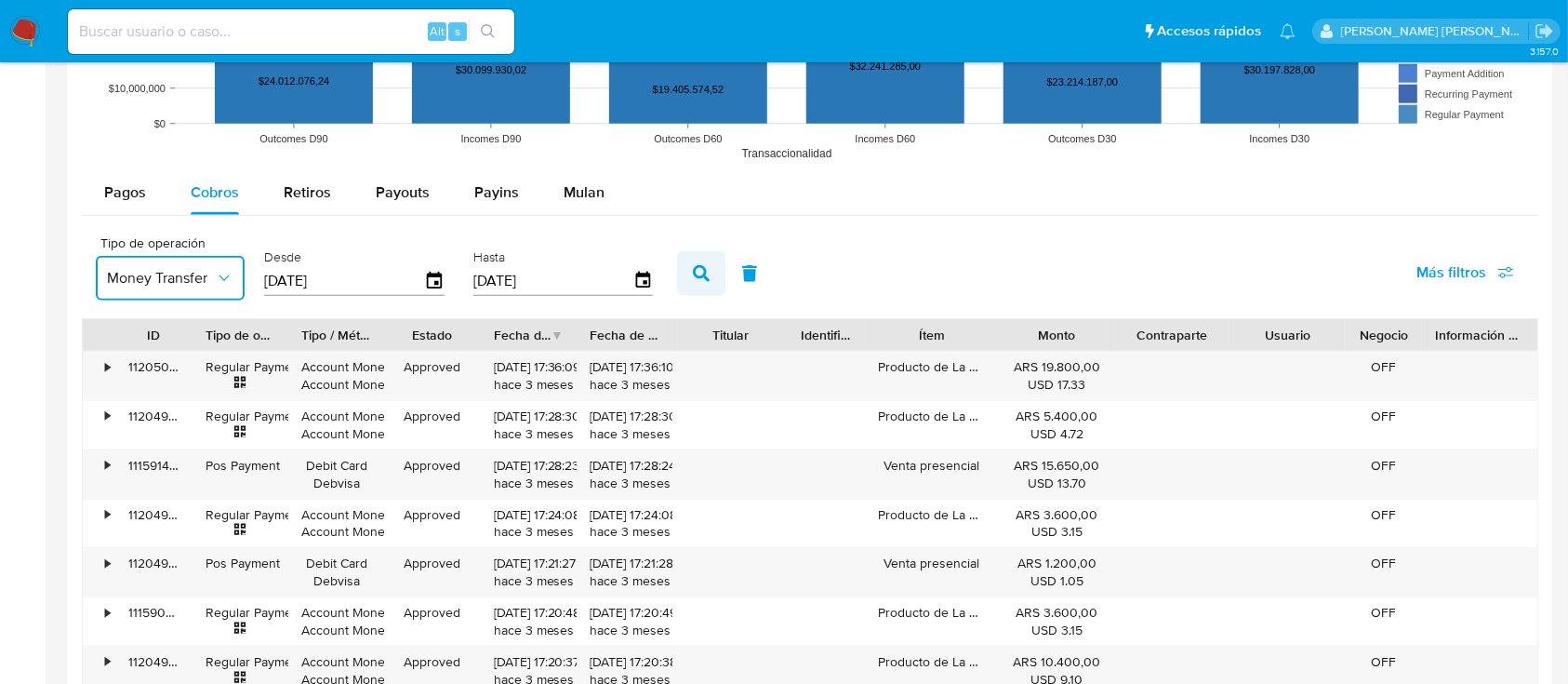
click at [693, 272] on icon "button" at bounding box center [701, 274] width 17 height 17
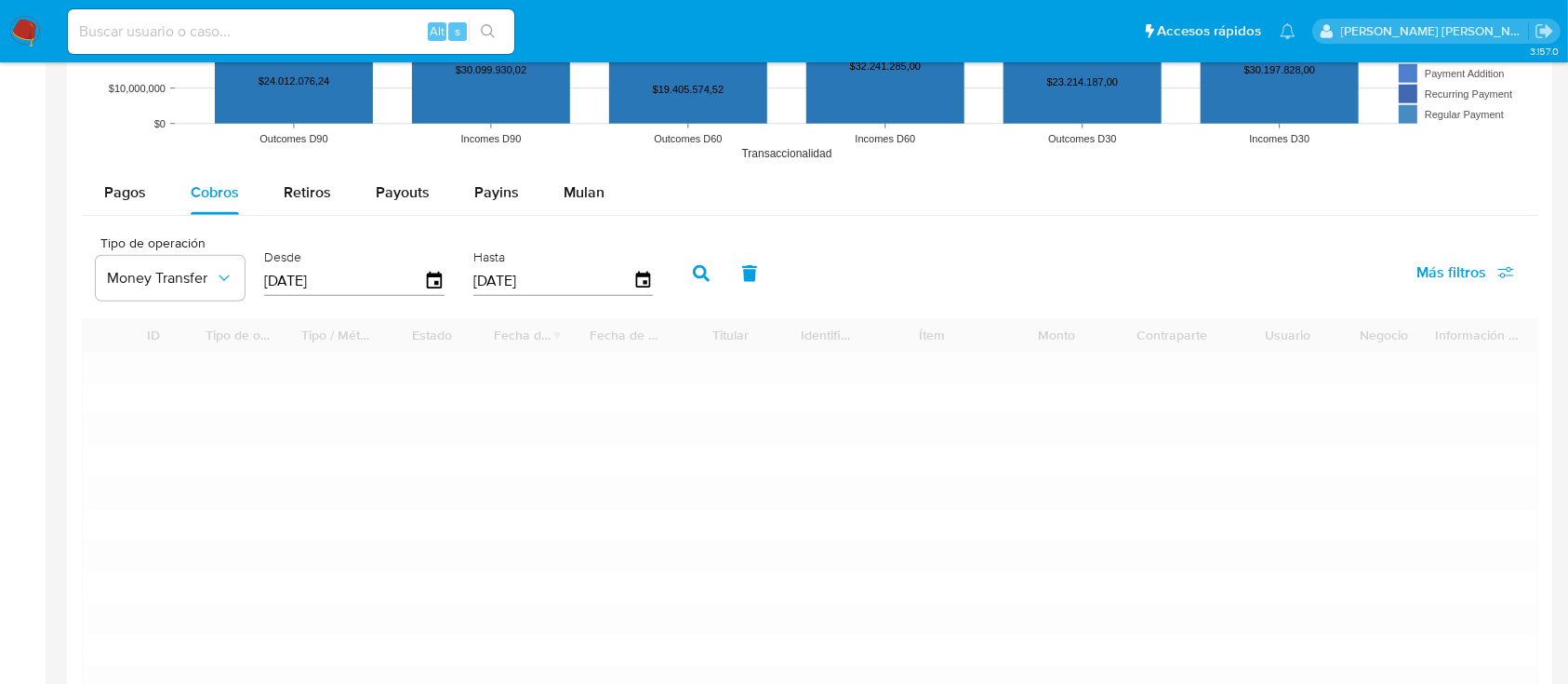
type input "1"
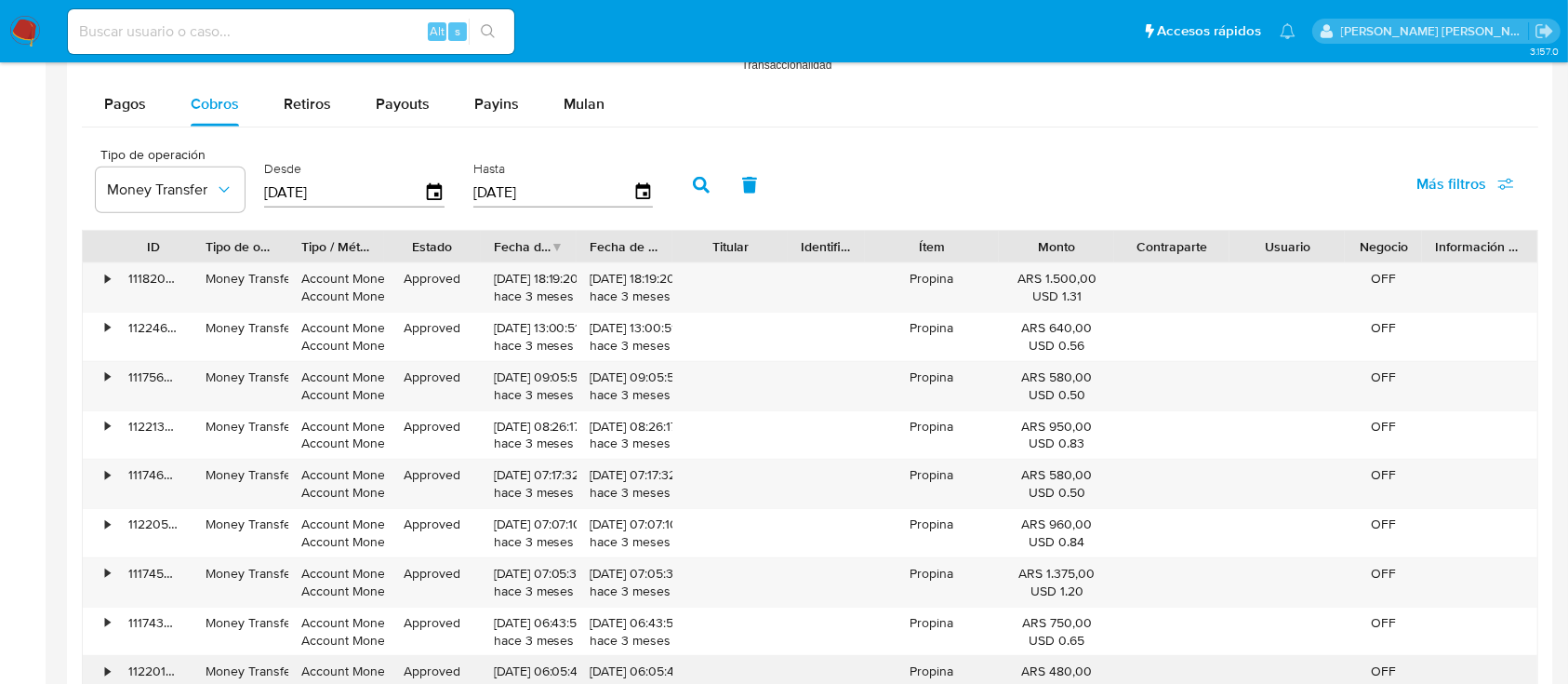
scroll to position [2116, 0]
